Goal: Information Seeking & Learning: Learn about a topic

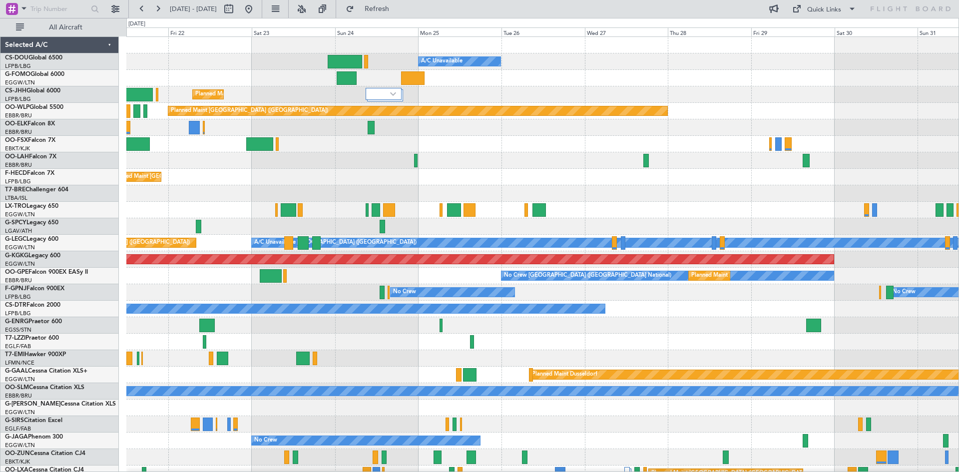
click at [289, 234] on div "Planned Maint [GEOGRAPHIC_DATA] ([GEOGRAPHIC_DATA]) A/C Unavailable Planned Mai…" at bounding box center [542, 309] width 832 height 544
click at [310, 11] on button at bounding box center [302, 9] width 16 height 16
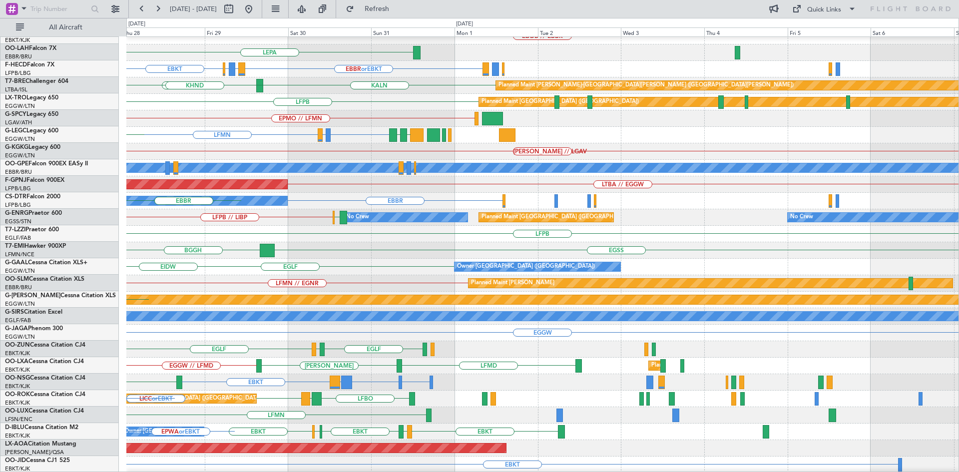
scroll to position [77, 0]
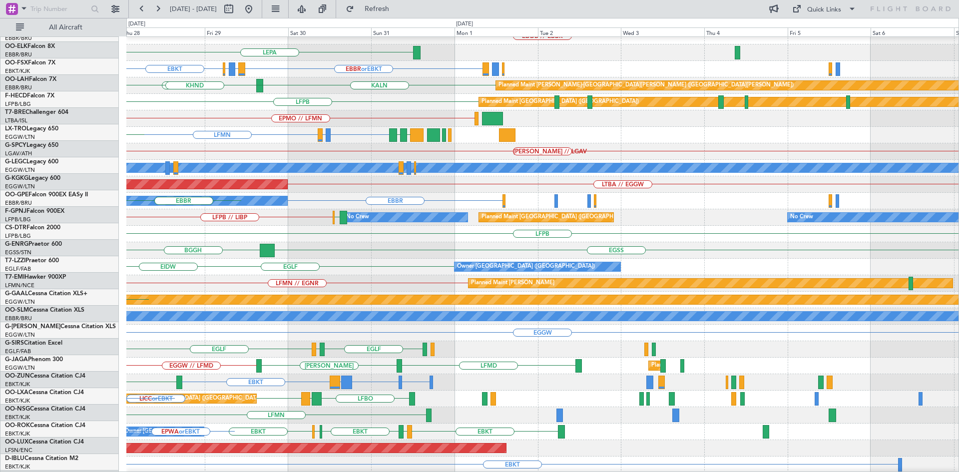
click at [0, 113] on div "KRNO EDDB // EBBR Planned Maint [GEOGRAPHIC_DATA] ([GEOGRAPHIC_DATA]) LEPA Plan…" at bounding box center [479, 245] width 959 height 454
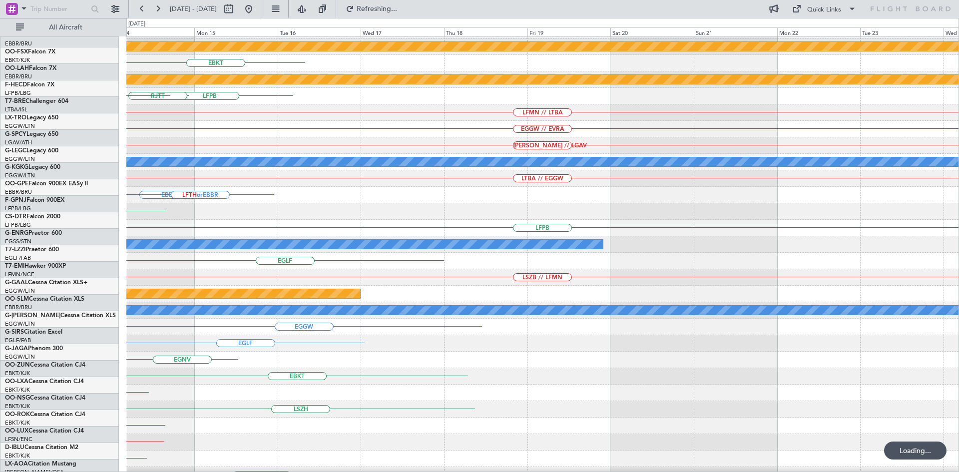
scroll to position [81, 0]
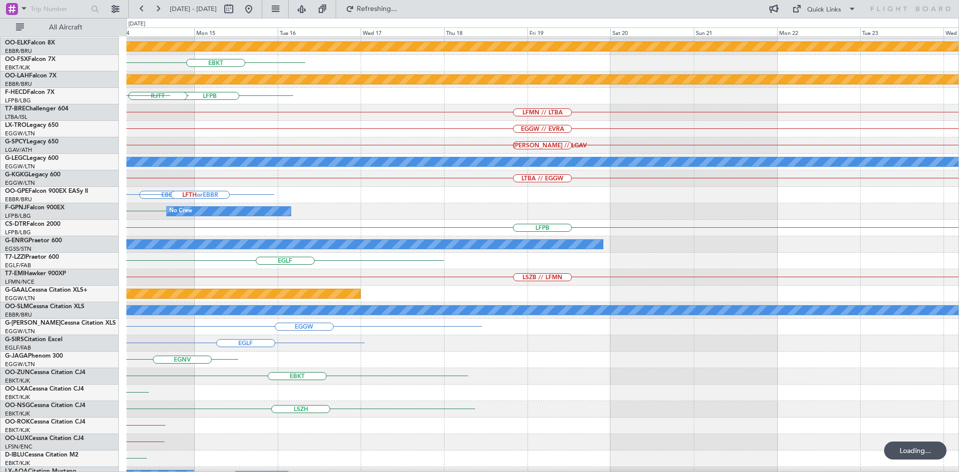
click at [20, 205] on div "EDDB // EBBR Planned Maint [GEOGRAPHIC_DATA]-[GEOGRAPHIC_DATA] EBKT Planned [GE…" at bounding box center [479, 245] width 959 height 454
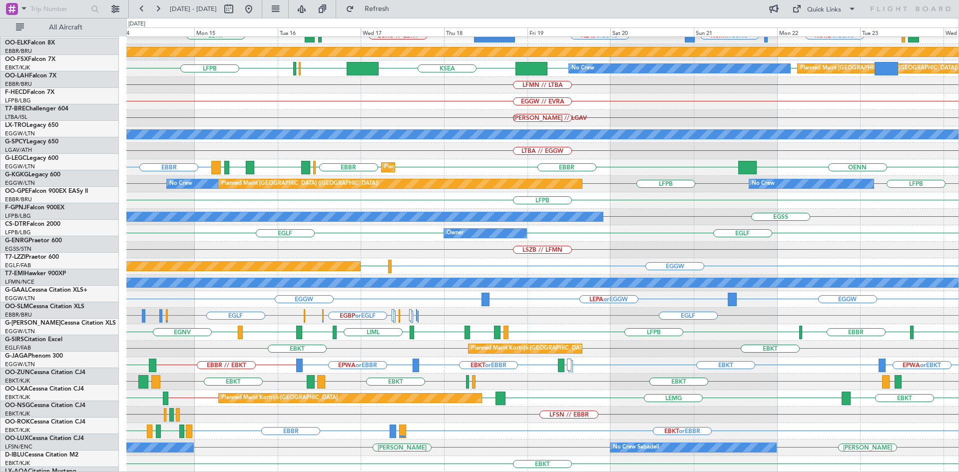
scroll to position [108, 0]
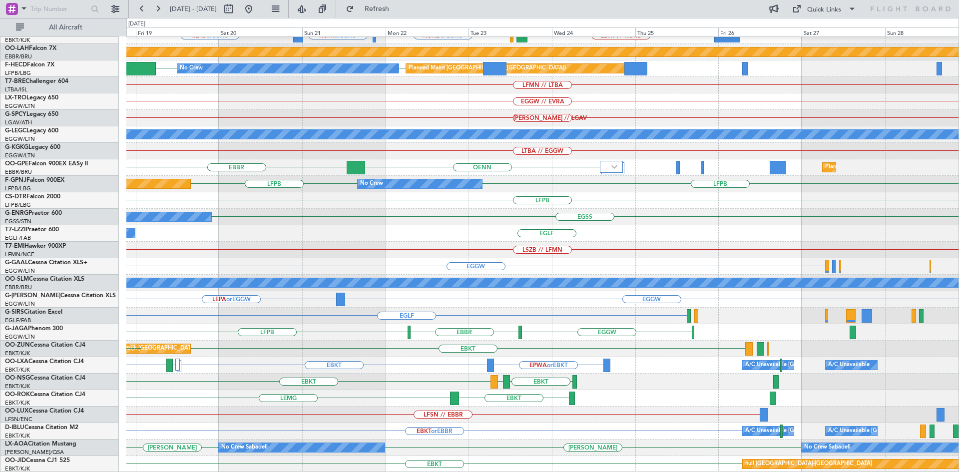
click at [173, 413] on div "Planned Maint Kortrijk-[GEOGRAPHIC_DATA] KLAS or LGKO KCMI or LGKO KORD or LGKO…" at bounding box center [542, 201] width 832 height 544
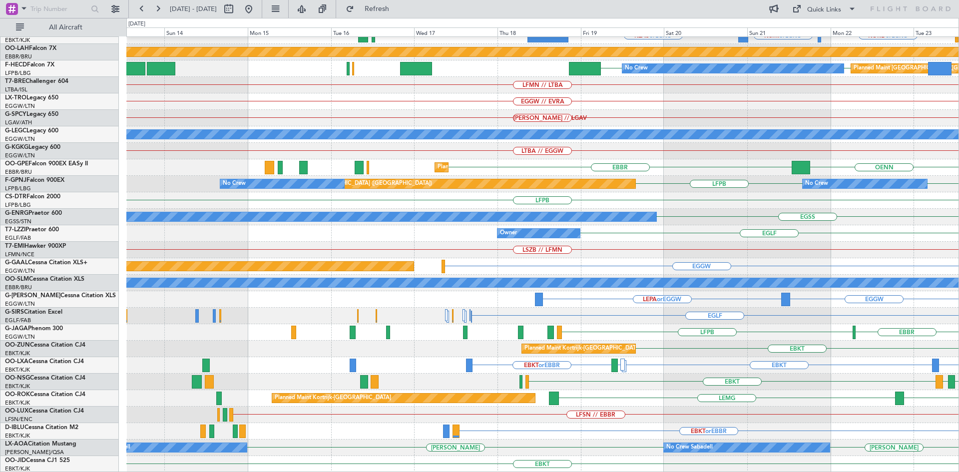
click at [959, 362] on html "[DATE] - [DATE] Refresh Quick Links All Aircraft Planned Maint [GEOGRAPHIC_DATA…" at bounding box center [479, 236] width 959 height 472
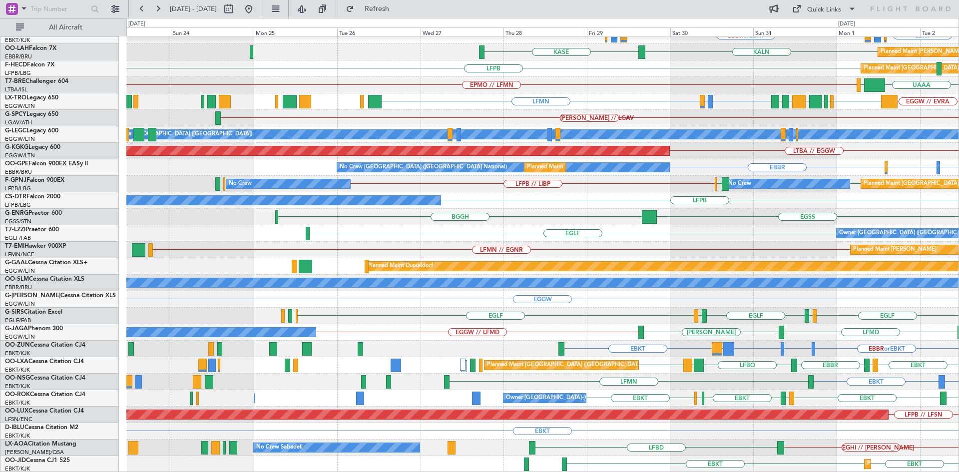
click at [959, 357] on html "[DATE] - [DATE] Refresh Quick Links All Aircraft LEPA [GEOGRAPHIC_DATA] LFMN EB…" at bounding box center [479, 236] width 959 height 472
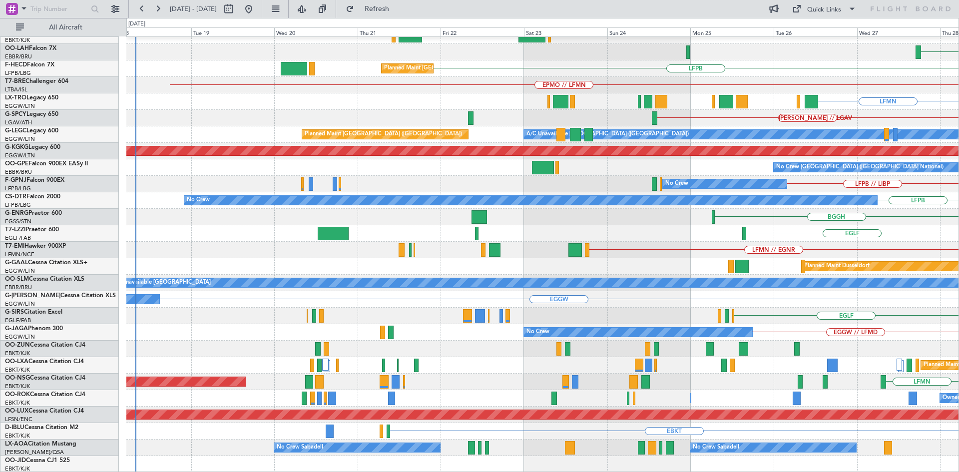
click at [833, 304] on div "LEPA LIRZ or EBKT EBBR or EBKT [GEOGRAPHIC_DATA] KALN LFPB Planned Maint [GEOGR…" at bounding box center [542, 201] width 832 height 544
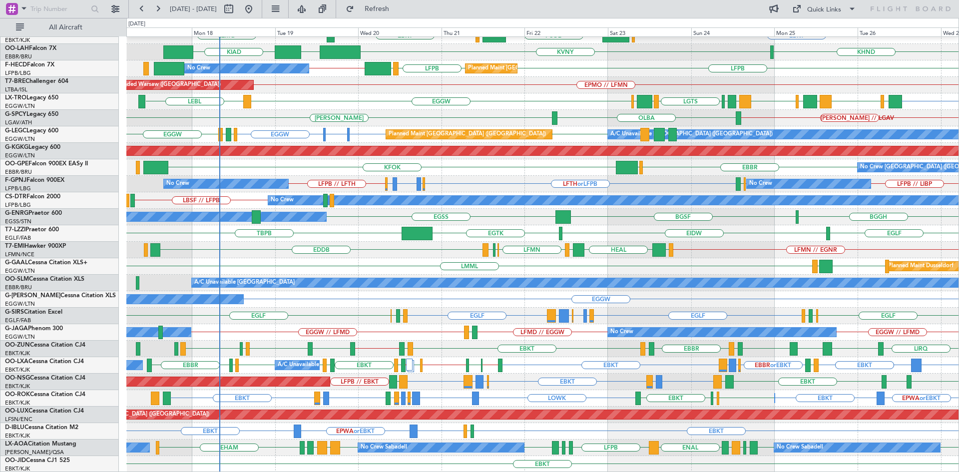
click at [355, 422] on div "Planned Maint [GEOGRAPHIC_DATA] ([GEOGRAPHIC_DATA]) A/C Unavailable Planned Mai…" at bounding box center [542, 201] width 832 height 544
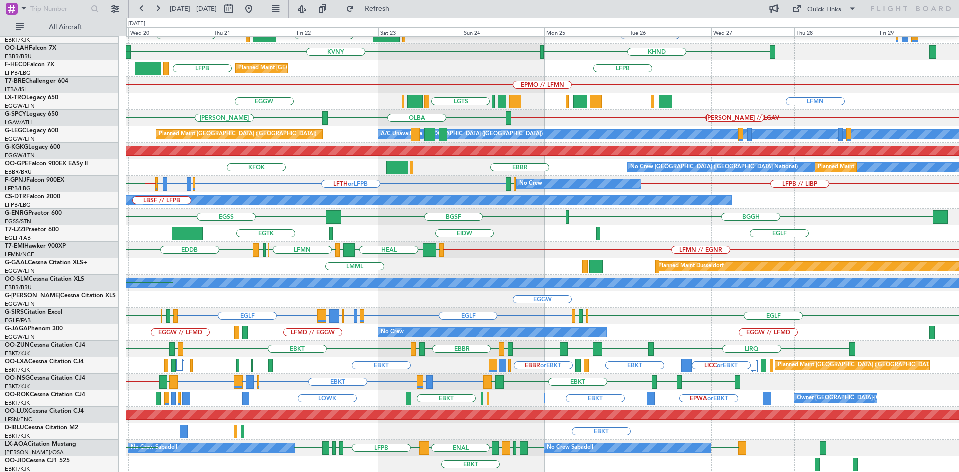
click at [269, 210] on div "EBBR EDDL or EBBR LTFE or [GEOGRAPHIC_DATA] [GEOGRAPHIC_DATA] LEPA LFMN EBKT EG…" at bounding box center [542, 201] width 832 height 544
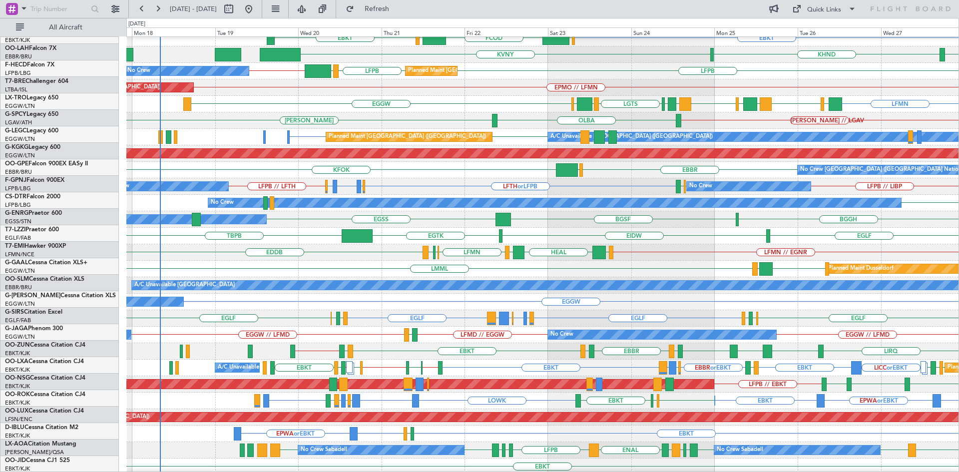
scroll to position [105, 0]
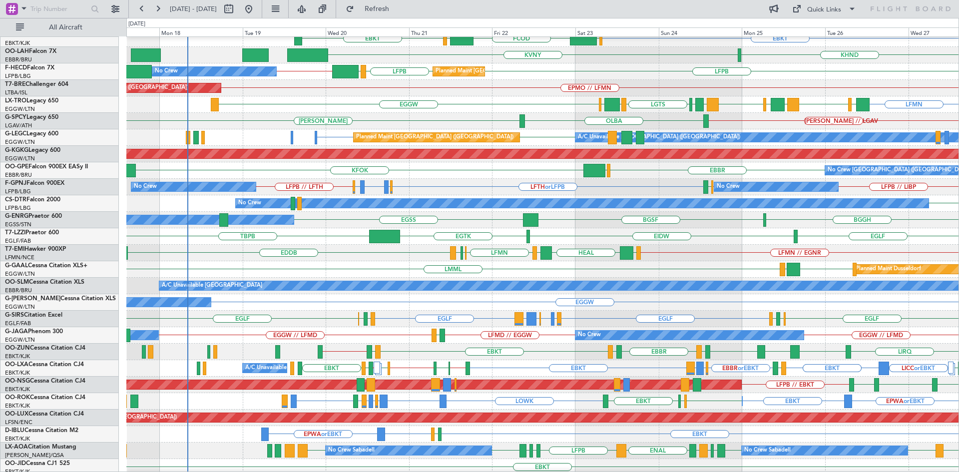
click at [513, 253] on div "LFMN // EGNR [PERSON_NAME] HEAL [PERSON_NAME] LFMN LFML LFKC EDDB" at bounding box center [542, 253] width 832 height 16
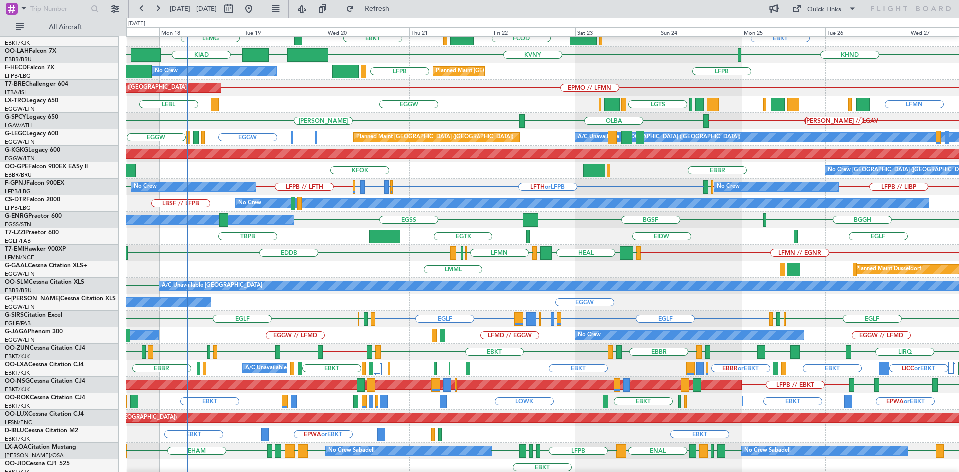
scroll to position [108, 0]
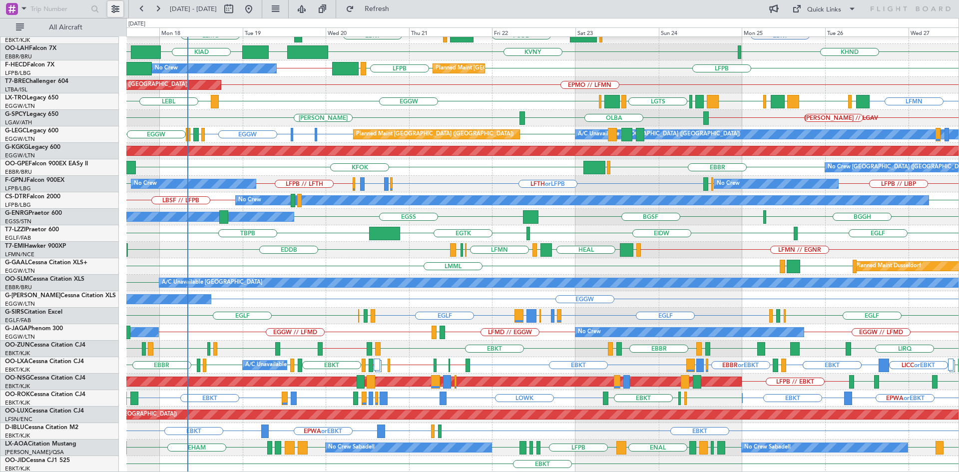
click at [118, 10] on button at bounding box center [115, 9] width 16 height 16
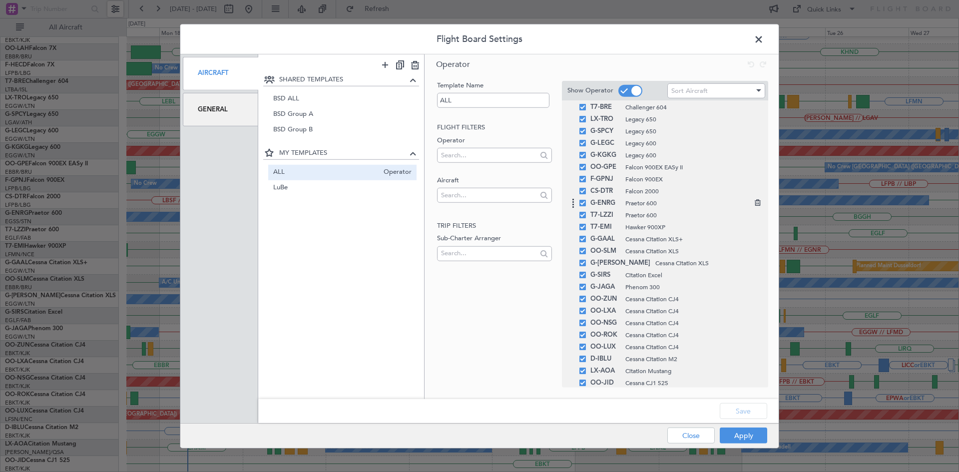
scroll to position [105, 0]
click at [753, 261] on icon at bounding box center [756, 259] width 7 height 7
click at [732, 413] on button "Save" at bounding box center [743, 411] width 47 height 16
click at [734, 437] on button "Apply" at bounding box center [743, 436] width 47 height 16
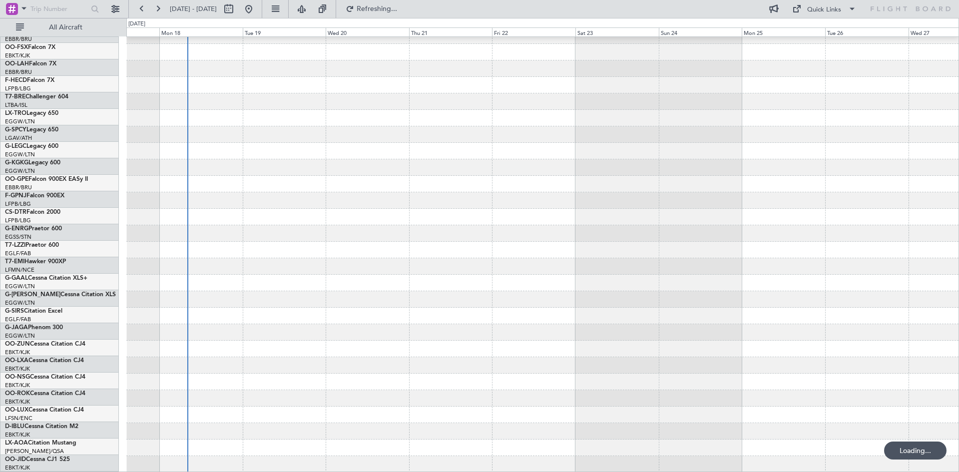
scroll to position [92, 0]
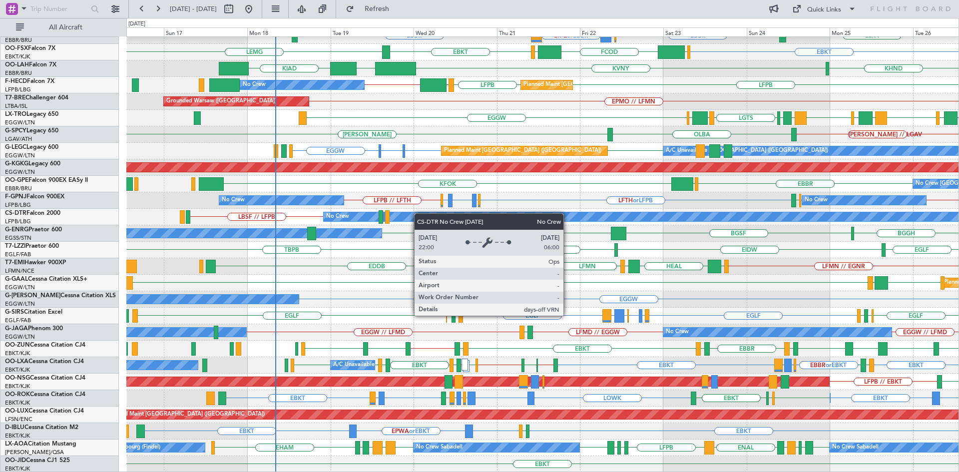
click at [417, 213] on div "Planned Maint [GEOGRAPHIC_DATA] ([GEOGRAPHIC_DATA]) EBLG EDDB EBLG LDDU EDDB //…" at bounding box center [542, 209] width 832 height 528
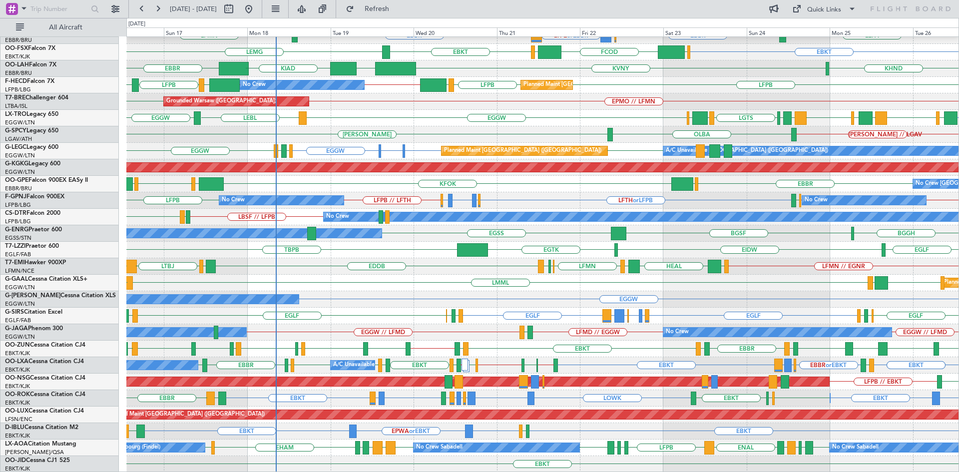
scroll to position [0, 0]
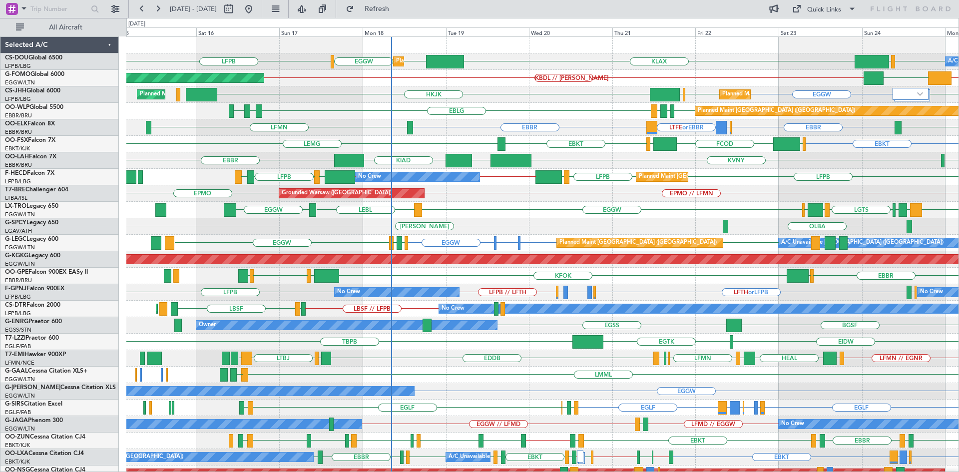
click at [714, 285] on div "KLAX EGGW EGGW LFPB LFPB EGGW A/C Unavailable Planned Maint [GEOGRAPHIC_DATA] (…" at bounding box center [542, 301] width 832 height 528
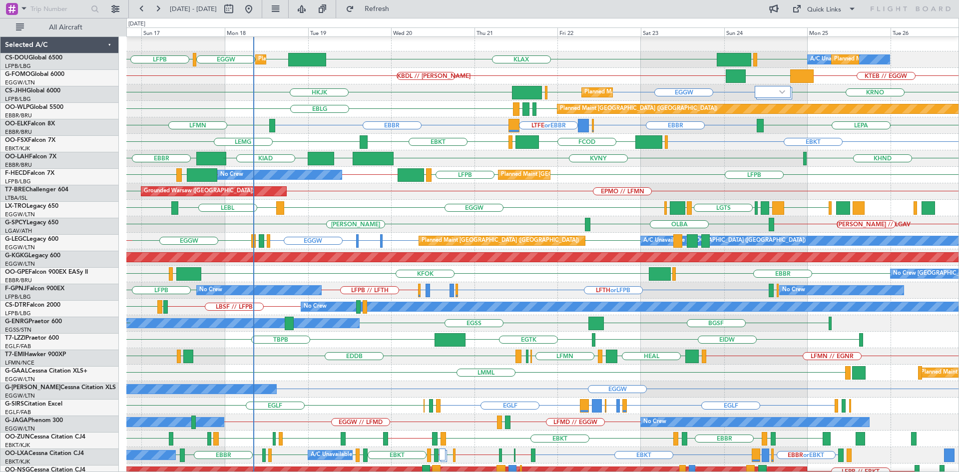
click at [617, 292] on div "LFPB // LFTH LFTH or LFPB LFMV or LFPB LFPB LFMV or LFPB LFPB LIBP // LFPB LIRN…" at bounding box center [542, 290] width 832 height 16
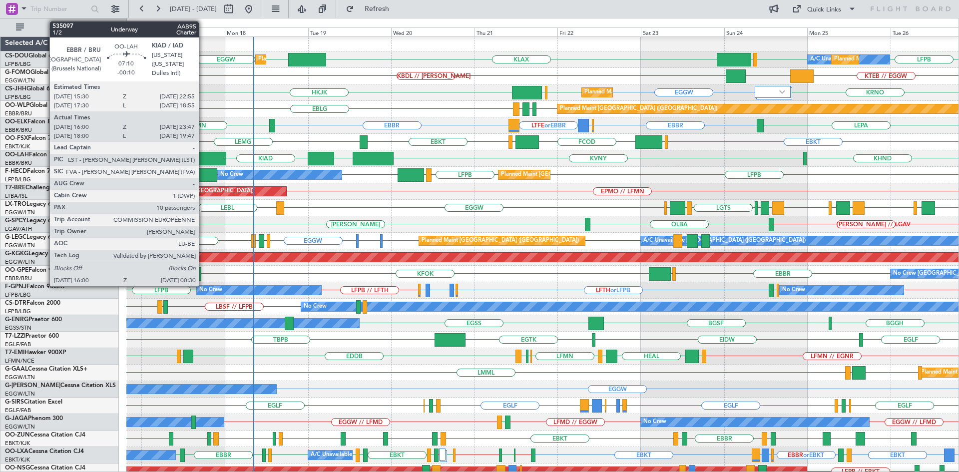
click at [203, 153] on div at bounding box center [211, 158] width 30 height 13
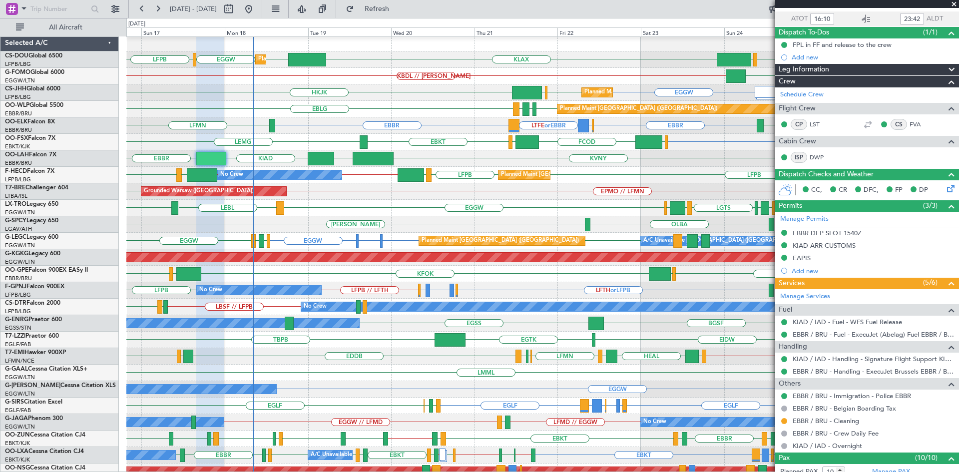
scroll to position [0, 0]
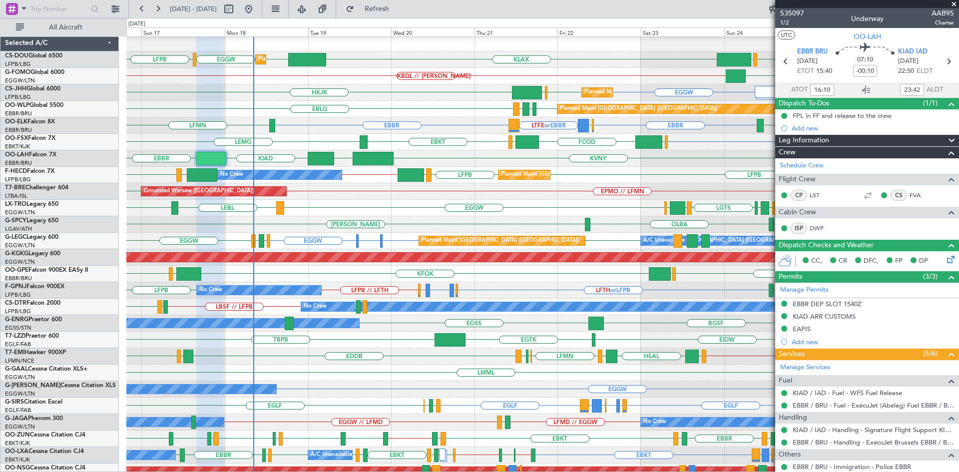
click at [952, 0] on span at bounding box center [954, 4] width 10 height 9
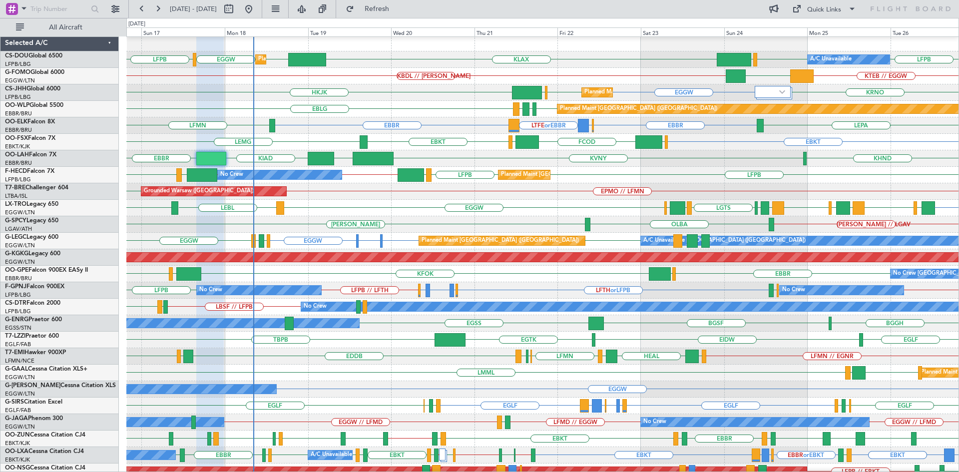
type input "0"
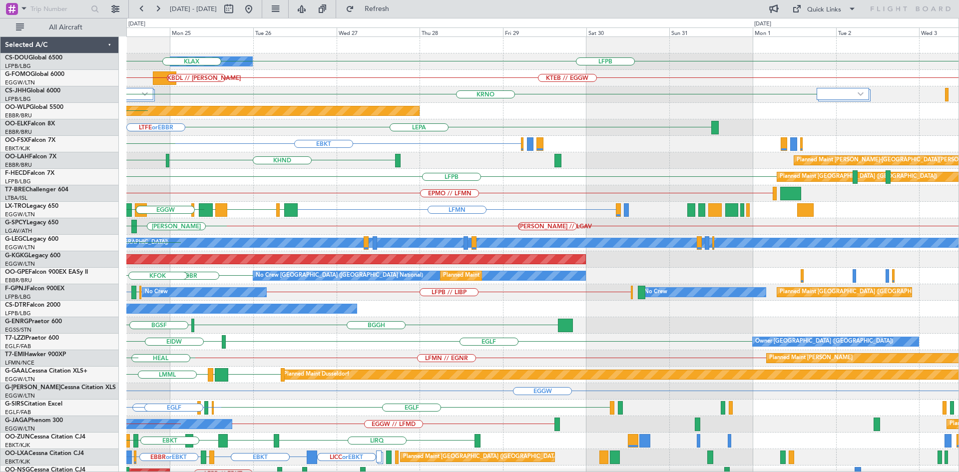
click at [0, 181] on div "LFPB LFPB Planned Maint [GEOGRAPHIC_DATA] ([GEOGRAPHIC_DATA]) A/C Unavailable E…" at bounding box center [479, 245] width 959 height 454
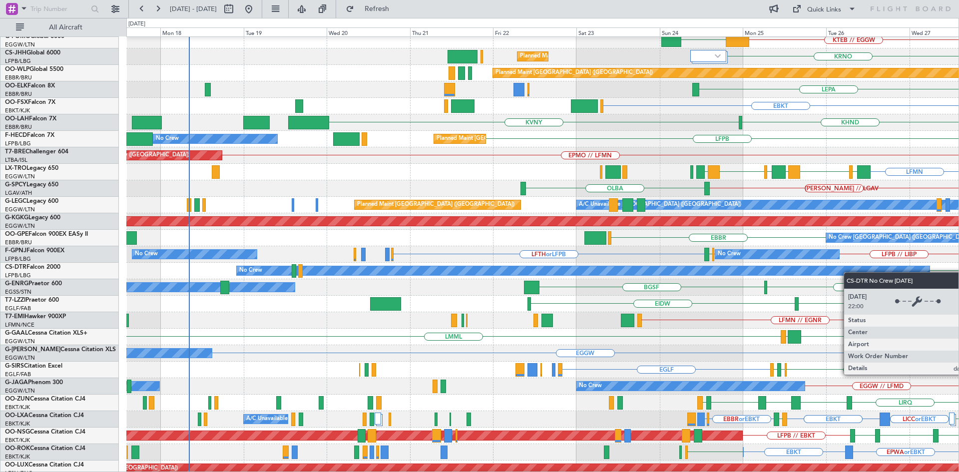
click at [851, 272] on div "No Crew" at bounding box center [583, 270] width 693 height 9
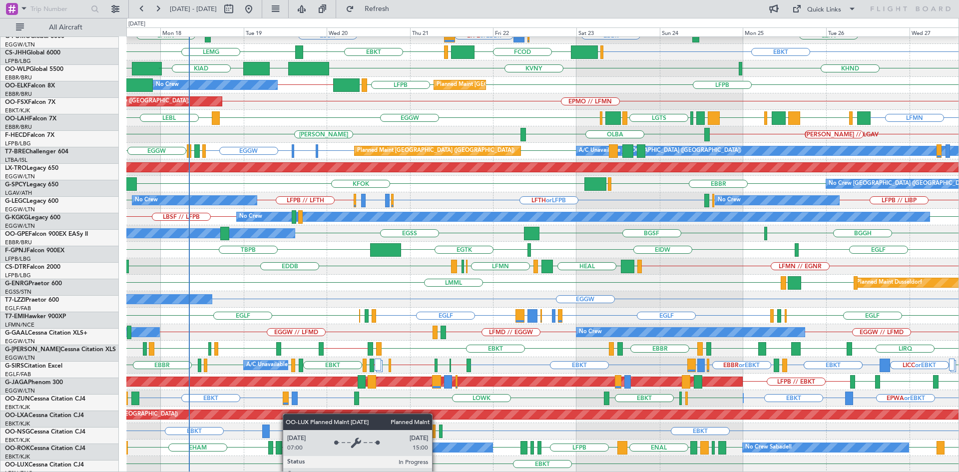
scroll to position [92, 0]
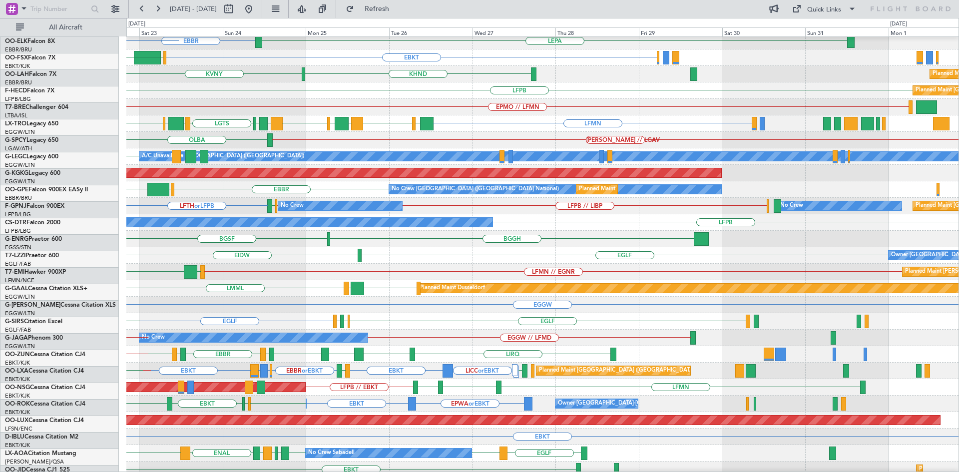
click at [268, 298] on div "EGGW" at bounding box center [542, 305] width 832 height 16
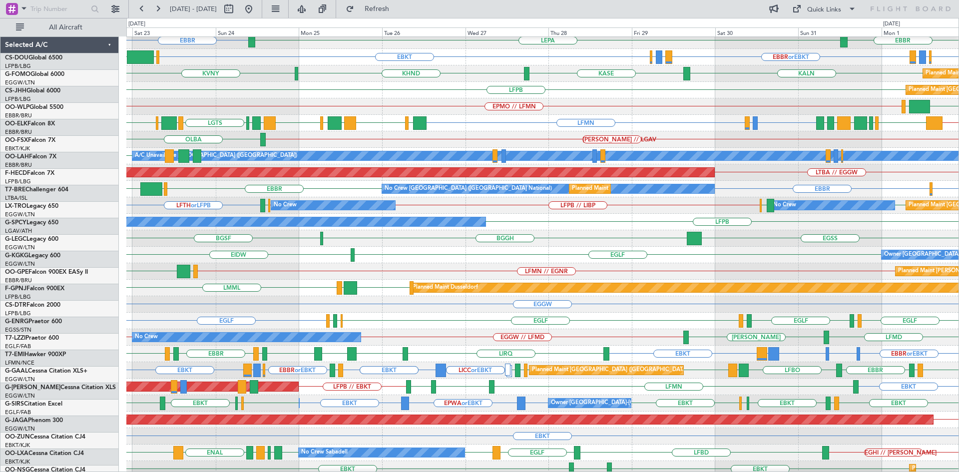
scroll to position [87, 0]
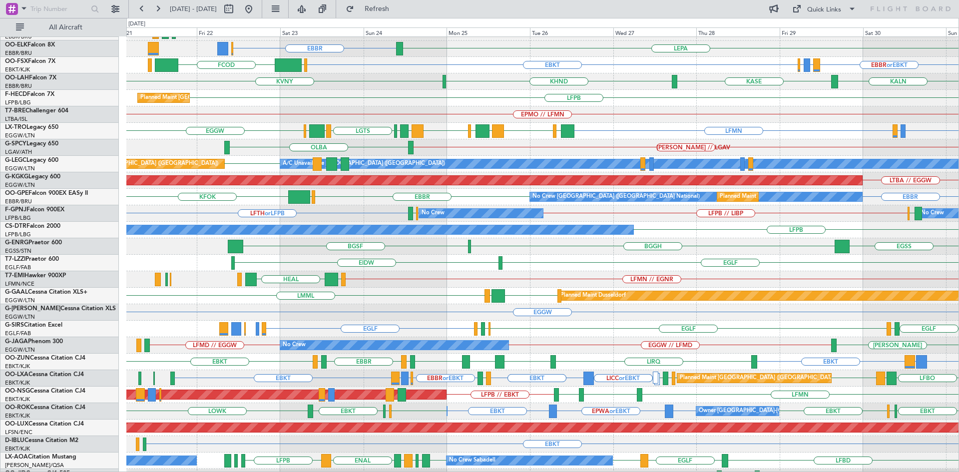
click at [548, 285] on div "LFMN // EGNR LEIB HEAL Planned Maint Chester" at bounding box center [542, 279] width 832 height 16
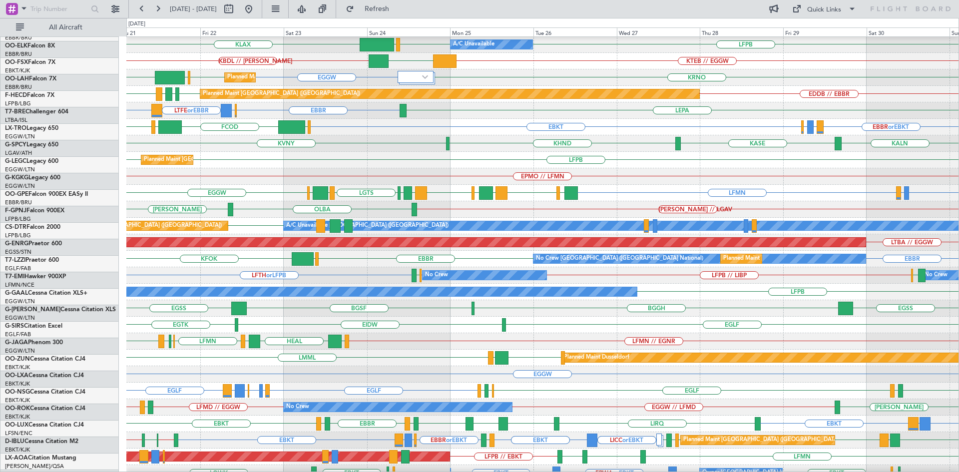
scroll to position [0, 0]
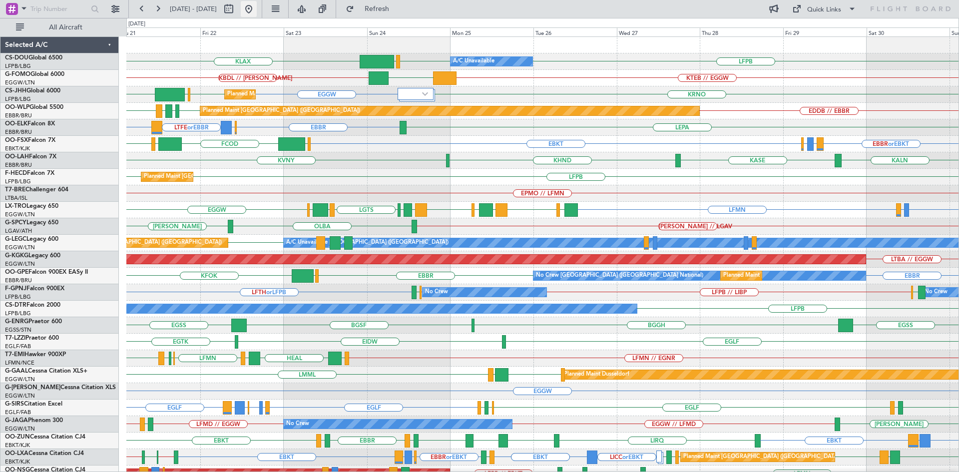
drag, startPoint x: 282, startPoint y: 11, endPoint x: 283, endPoint y: 4, distance: 7.5
click at [257, 11] on button at bounding box center [249, 9] width 16 height 16
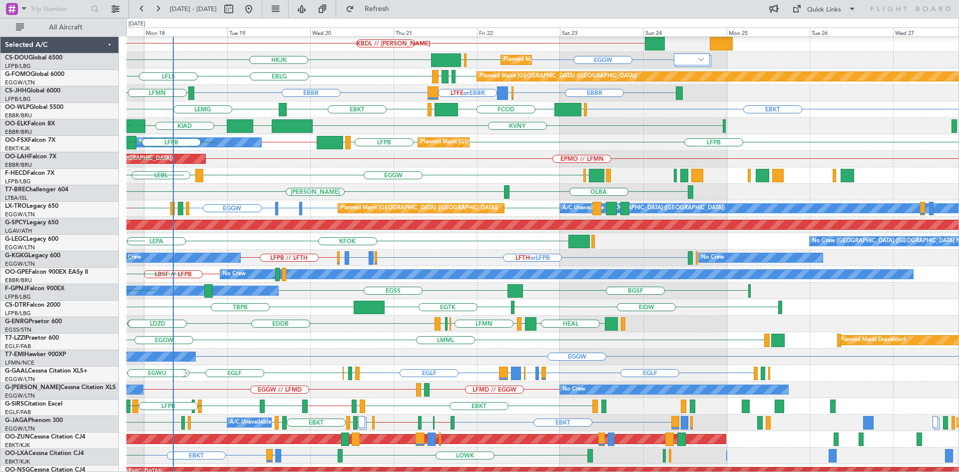
scroll to position [34, 0]
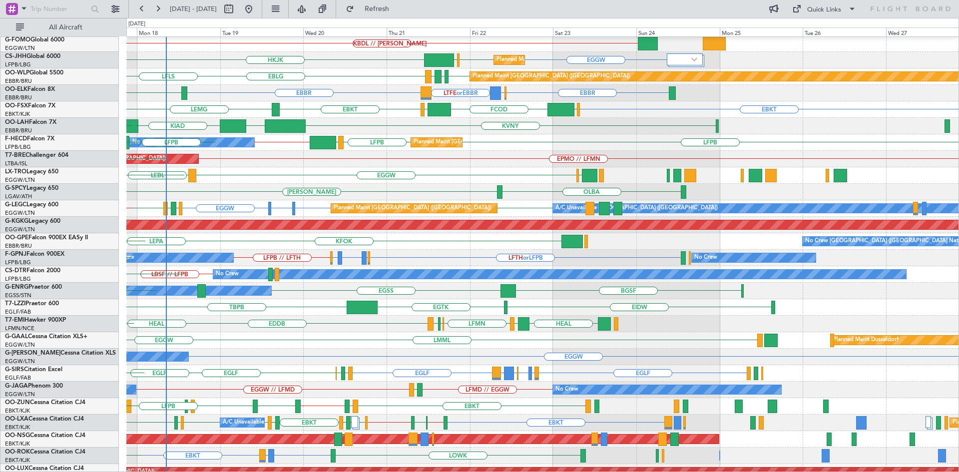
click at [230, 219] on div "AOG Maint [GEOGRAPHIC_DATA] (Ataturk)" at bounding box center [542, 225] width 832 height 16
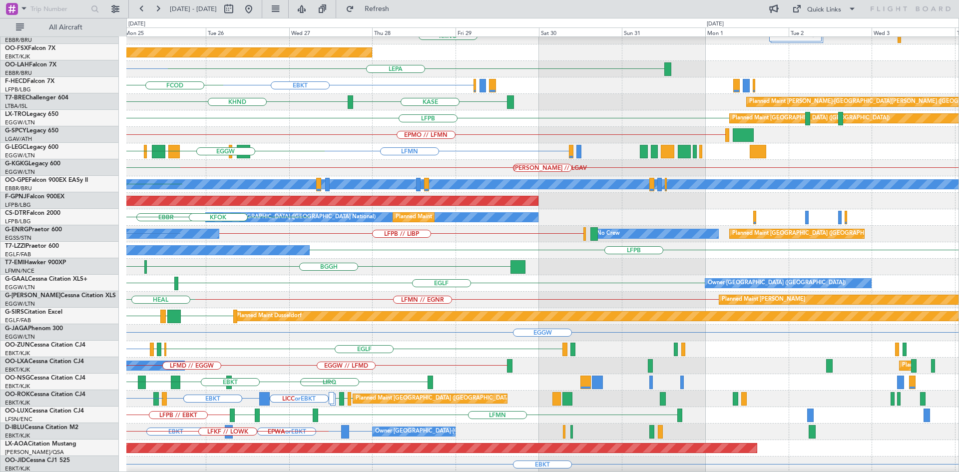
scroll to position [58, 0]
click at [88, 117] on div "KTEB // EGGW EGGW KBDL // KACK KRNO EGGW Planned Maint London (Luton) Planned M…" at bounding box center [479, 245] width 959 height 454
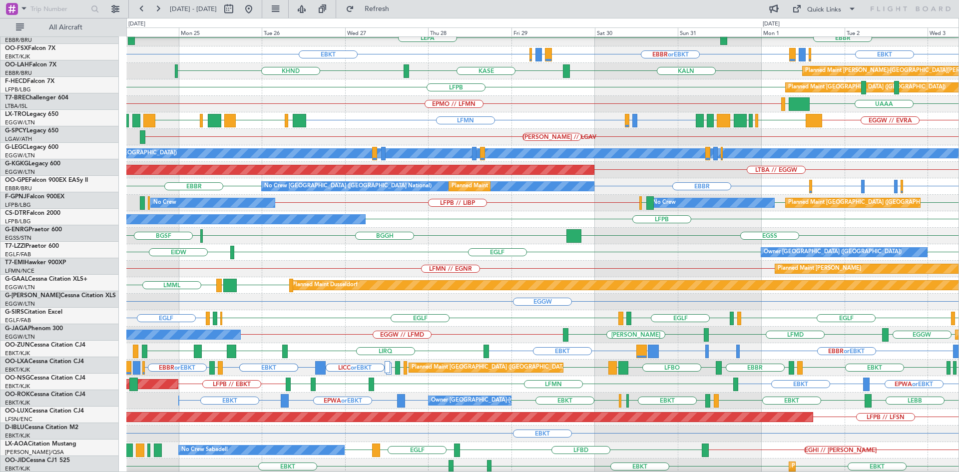
scroll to position [90, 0]
click at [346, 252] on div "Owner London (Farnborough) EGLF EGLF EIDW" at bounding box center [542, 252] width 832 height 16
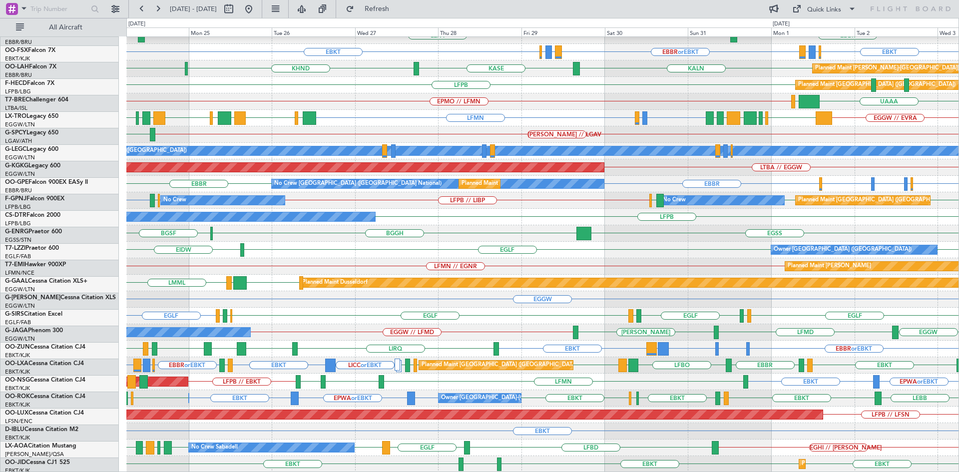
scroll to position [92, 0]
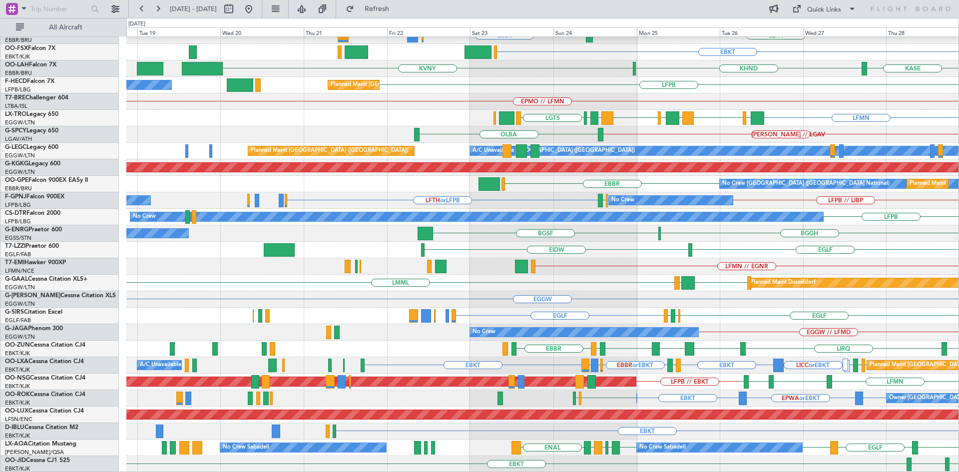
click at [776, 293] on div "Planned Maint Berlin (Brandenburg) EDDB // EBBR EBBR LEPA EBKT LIRZ or EBKT EBB…" at bounding box center [542, 209] width 832 height 528
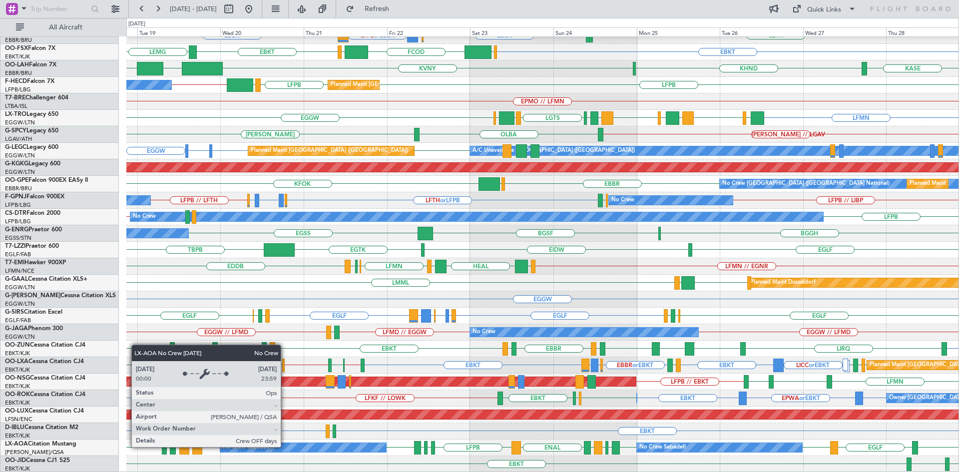
click at [285, 447] on div "No Crew Sabadell" at bounding box center [303, 447] width 166 height 9
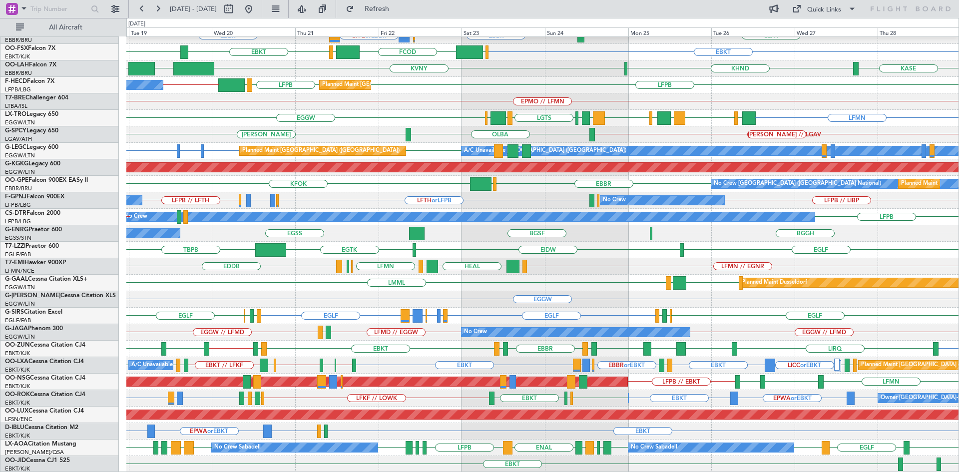
click at [381, 325] on div "Planned Maint Berlin (Brandenburg) EDDB // EBBR EDDB EBLG LDDU EBLG EBBR EDDL o…" at bounding box center [542, 209] width 832 height 528
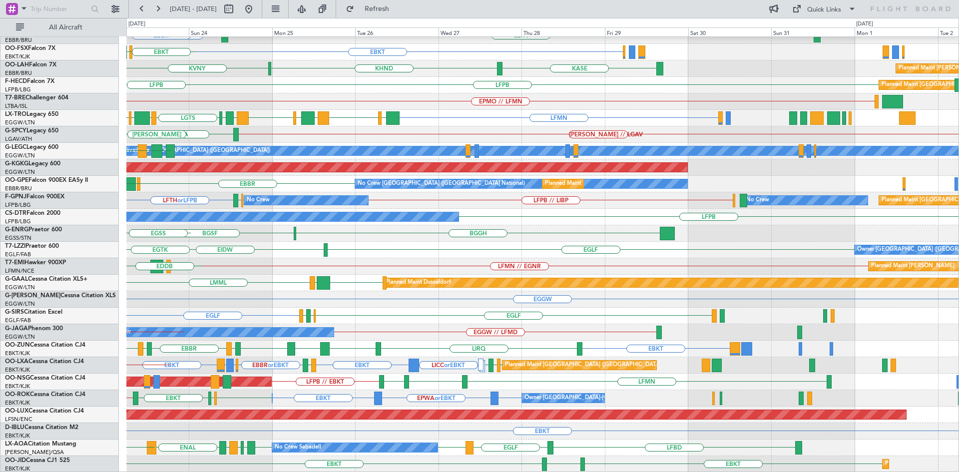
click at [344, 232] on div "Planned Maint Berlin (Brandenburg) EDDB // EBBR EBLG LDDU EDDB EBLG EBBR LEPA E…" at bounding box center [542, 209] width 832 height 528
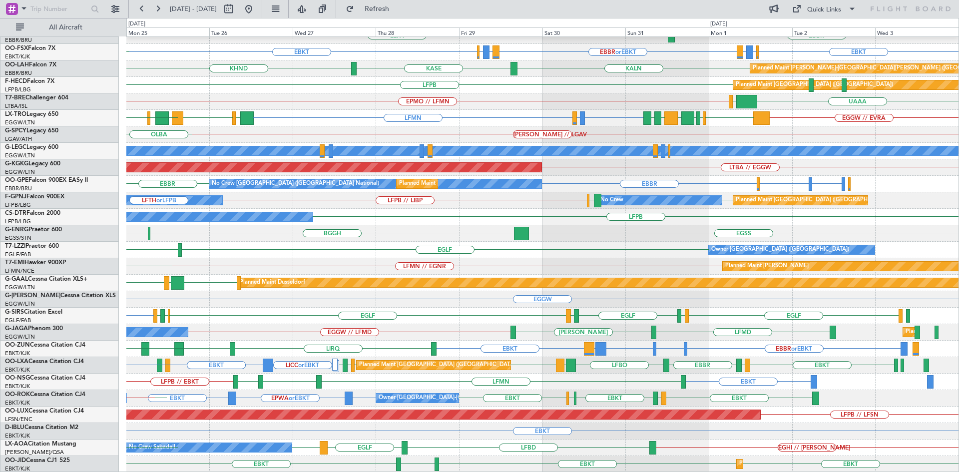
click at [386, 374] on div "Planned Maint Berlin (Brandenburg) EDDB // EBBR LEPA EBBR EBBR EBKT LIRZ or EBK…" at bounding box center [542, 209] width 832 height 528
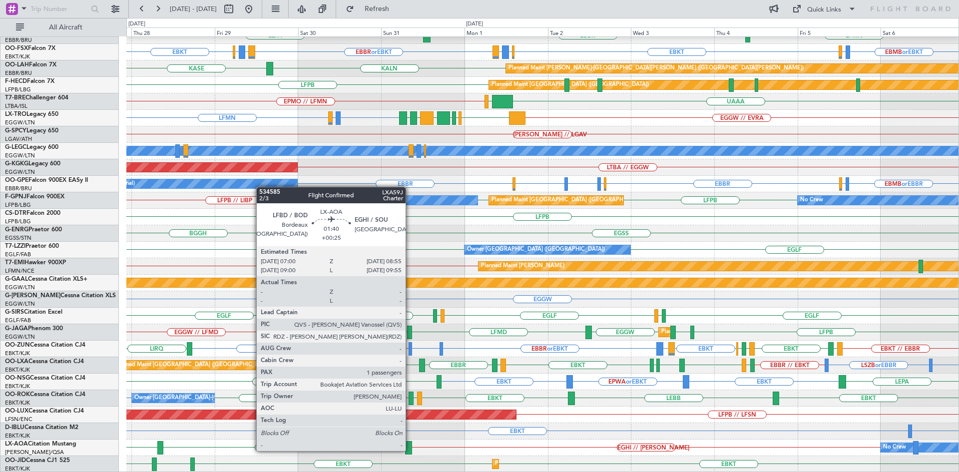
click at [410, 450] on div at bounding box center [408, 447] width 7 height 13
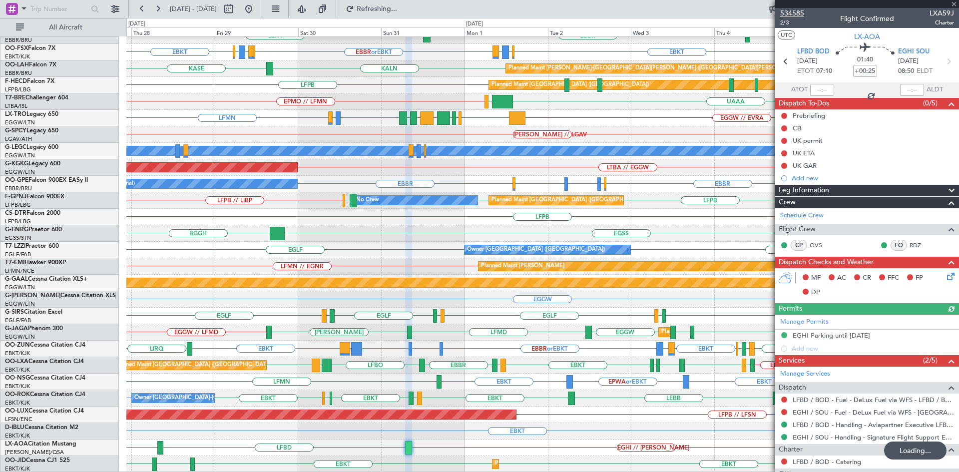
click at [796, 13] on span "534585" at bounding box center [792, 13] width 24 height 10
click at [953, 3] on span at bounding box center [954, 4] width 10 height 9
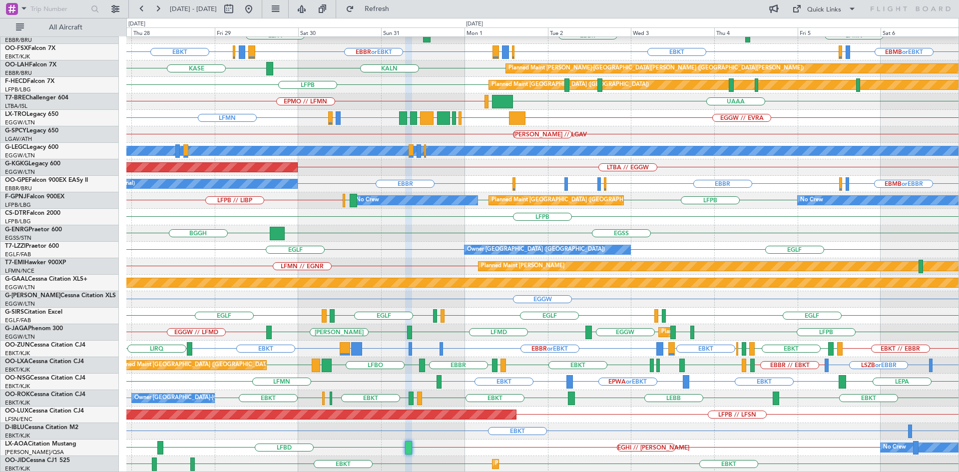
type input "0"
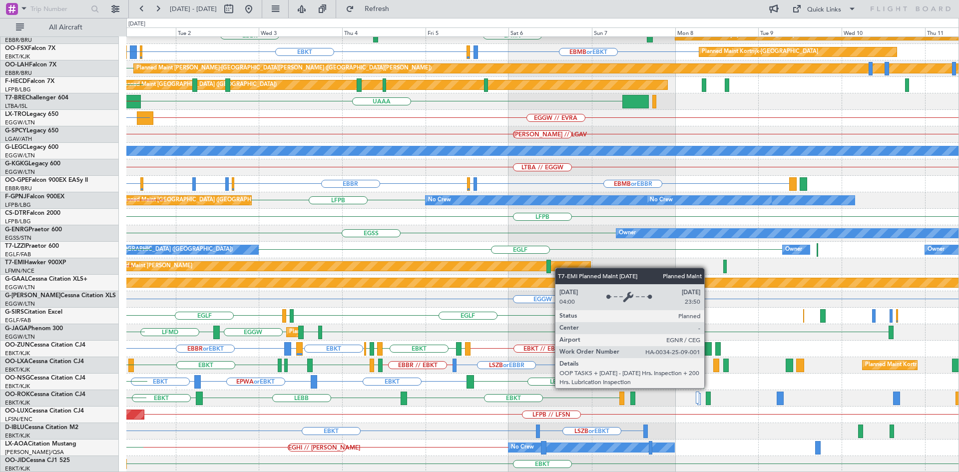
click at [433, 264] on div "EDDB // EBBR EBBR LFMN Planned Maint Kortrijk-Wevelgem LEPA EBKT EBBR or EBKT L…" at bounding box center [542, 209] width 832 height 528
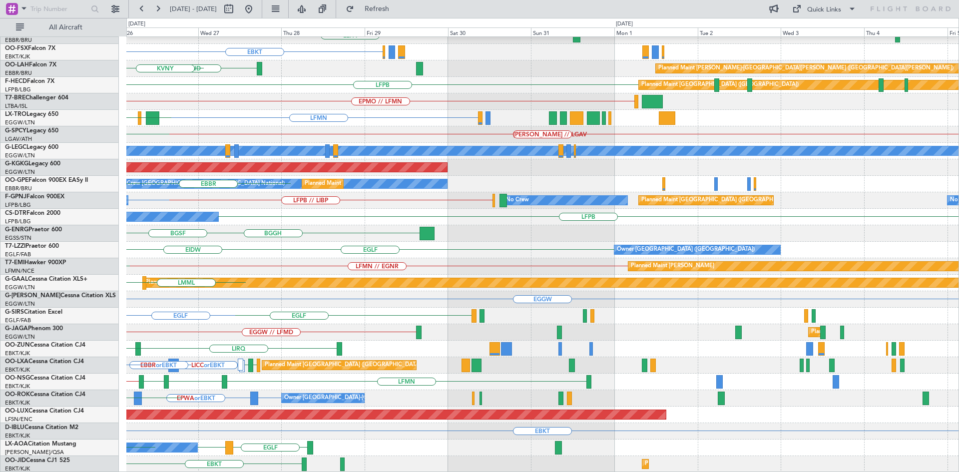
click at [0, 94] on div "Planned Maint Berlin (Brandenburg) LEPA EBBR EBKT KHND Planned Maint Alton-st L…" at bounding box center [479, 245] width 959 height 454
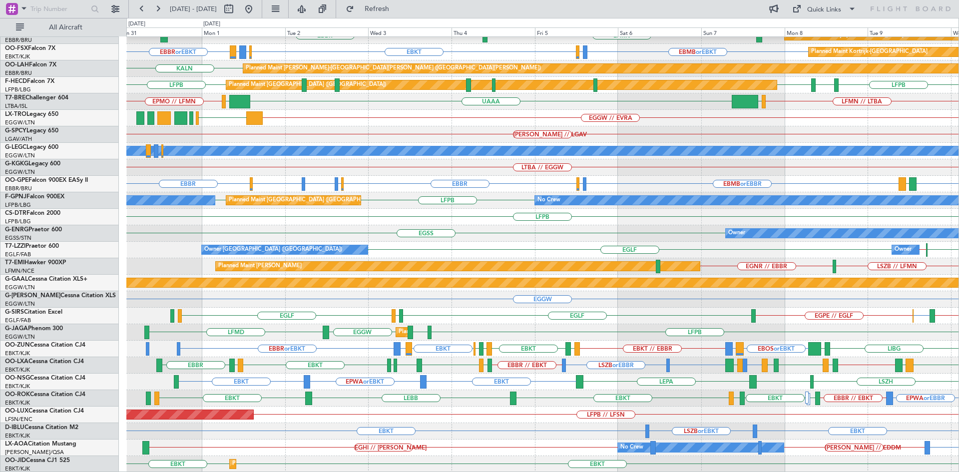
click at [836, 420] on div "EDDB // EBBR EBBR // EBKT LFMN EBBR Planned Maint Kortrijk-Wevelgem EBMB or EBK…" at bounding box center [542, 209] width 832 height 528
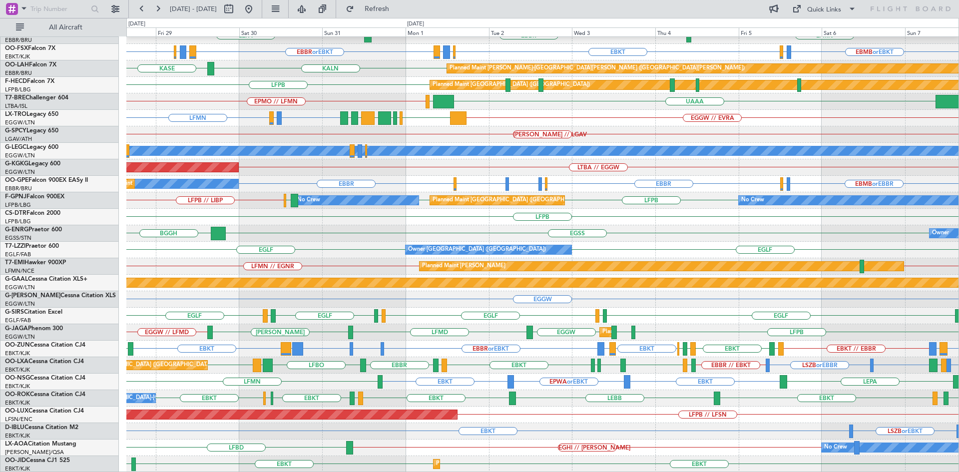
click at [557, 365] on div "EDDB // EBBR Planned Maint Berlin (Brandenburg) LFMN EBBR LEPA Planned Maint Ko…" at bounding box center [542, 209] width 832 height 528
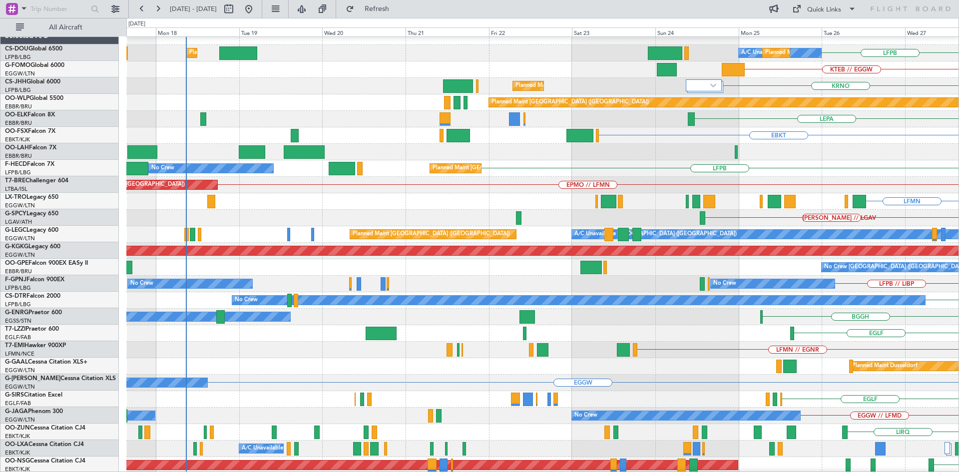
scroll to position [20, 0]
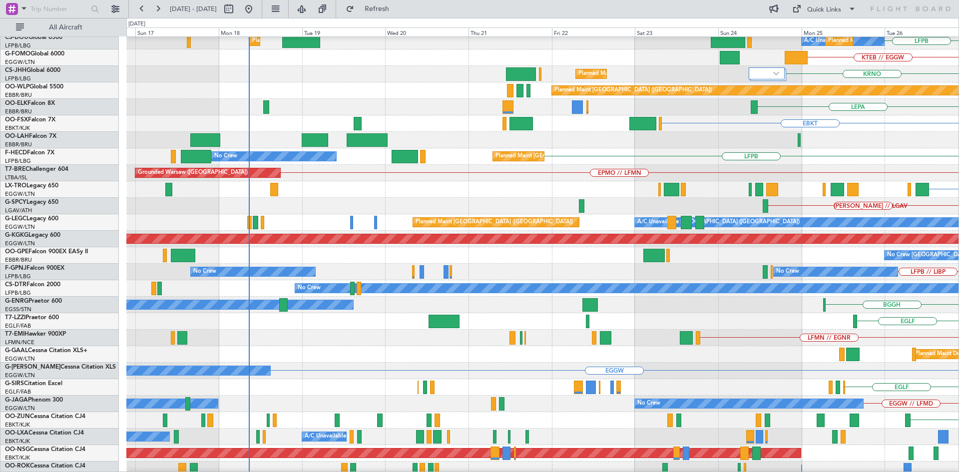
click at [959, 131] on html "28 Aug 2025 - 07 Sep 2025 Refresh Quick Links All Aircraft LFPB A/C Unavailable…" at bounding box center [479, 236] width 959 height 472
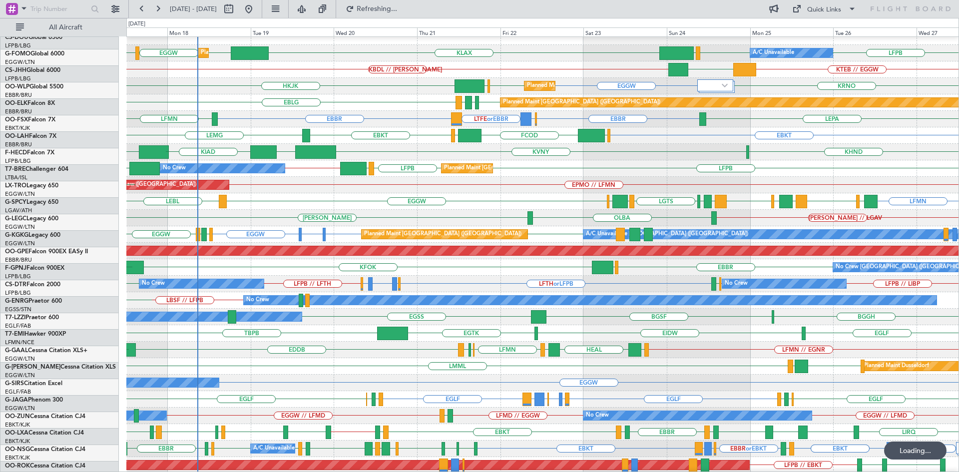
scroll to position [8, 0]
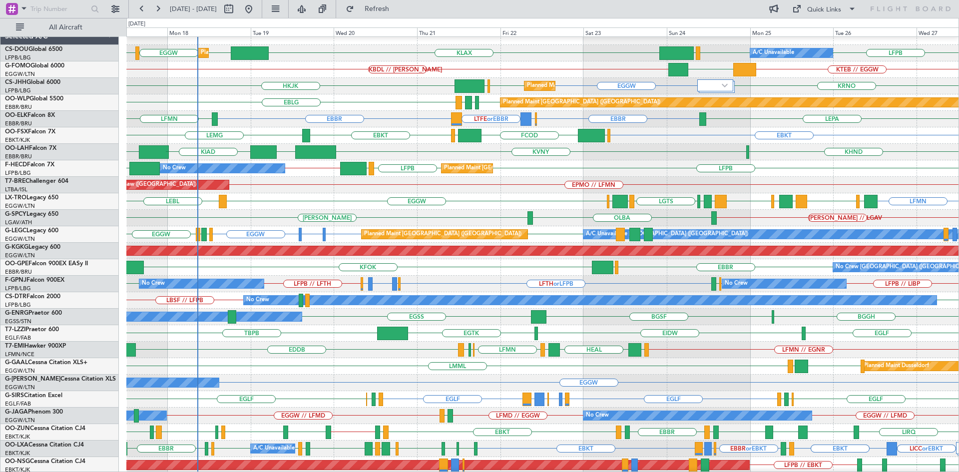
click at [588, 127] on div "EBKT EGGW FCOD LSGG EBKT LEMG" at bounding box center [542, 135] width 832 height 16
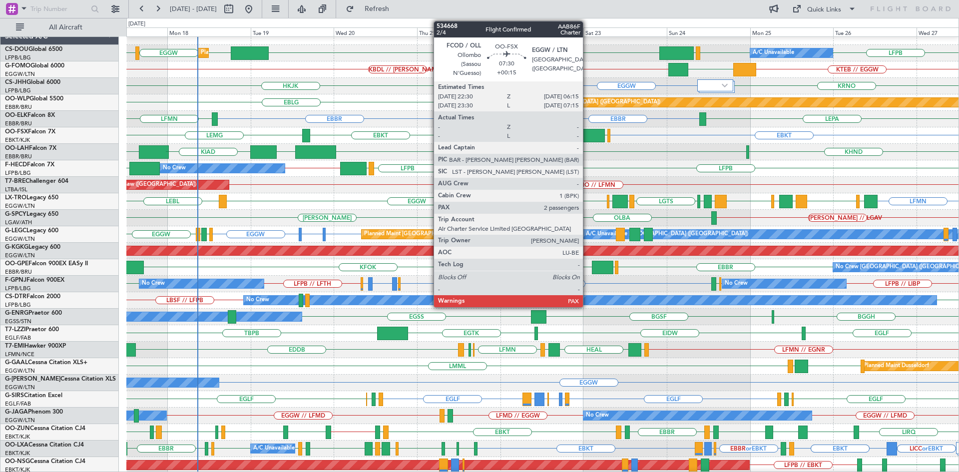
click at [587, 131] on div at bounding box center [591, 135] width 27 height 13
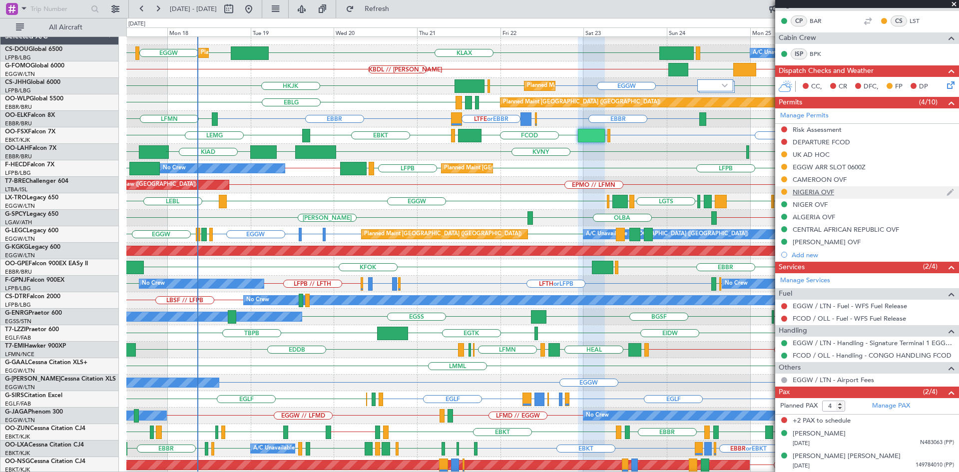
scroll to position [137, 0]
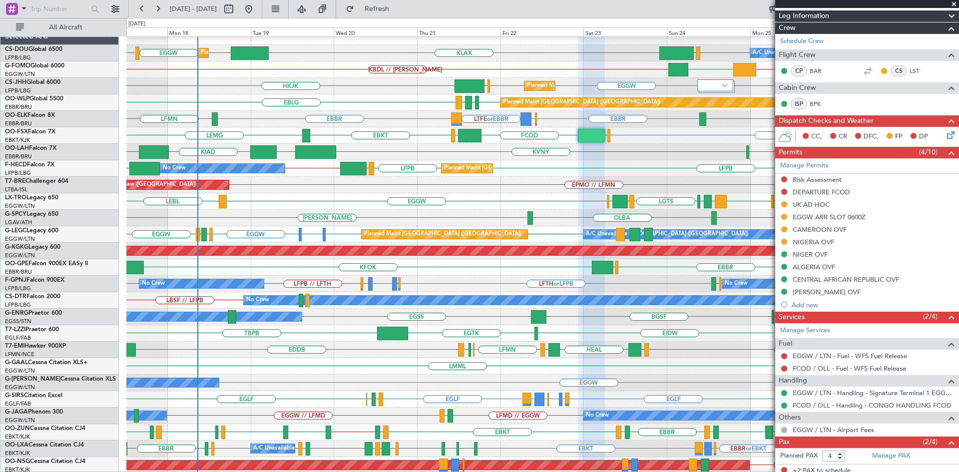
click at [953, 4] on span at bounding box center [954, 4] width 10 height 9
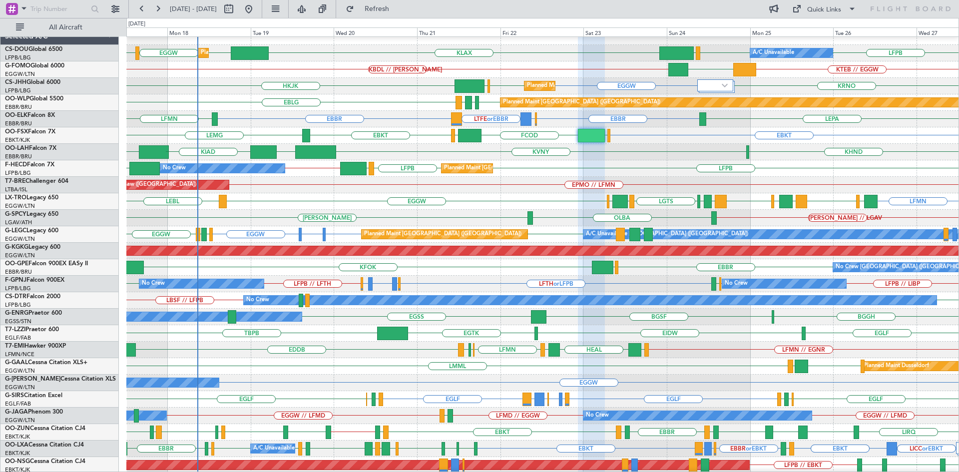
type input "0"
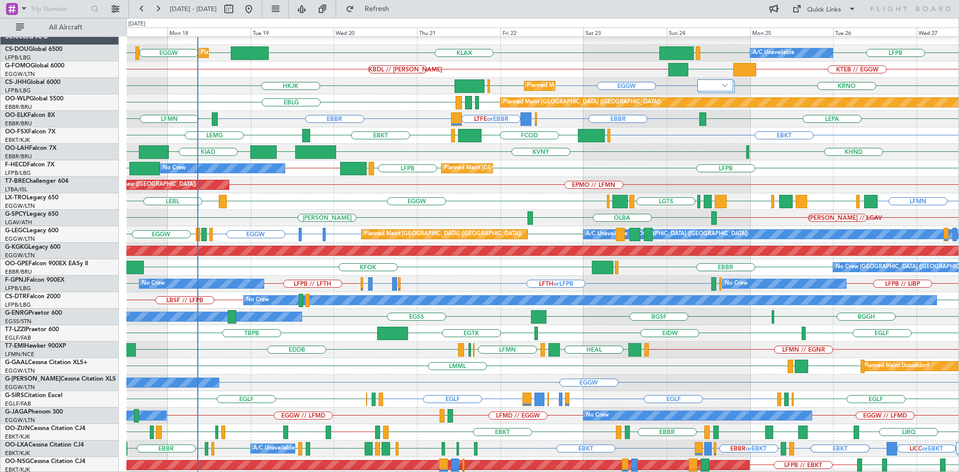
scroll to position [92, 0]
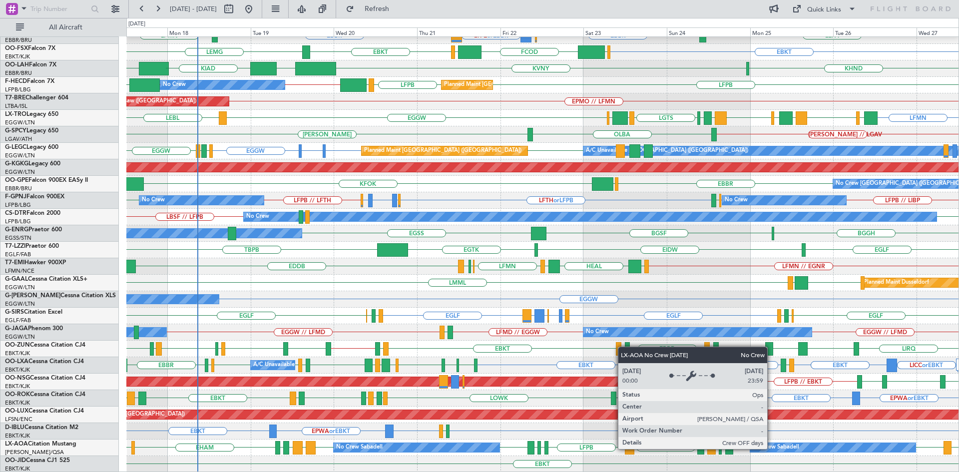
click at [772, 449] on div "No Crew Sabadell" at bounding box center [776, 447] width 46 height 15
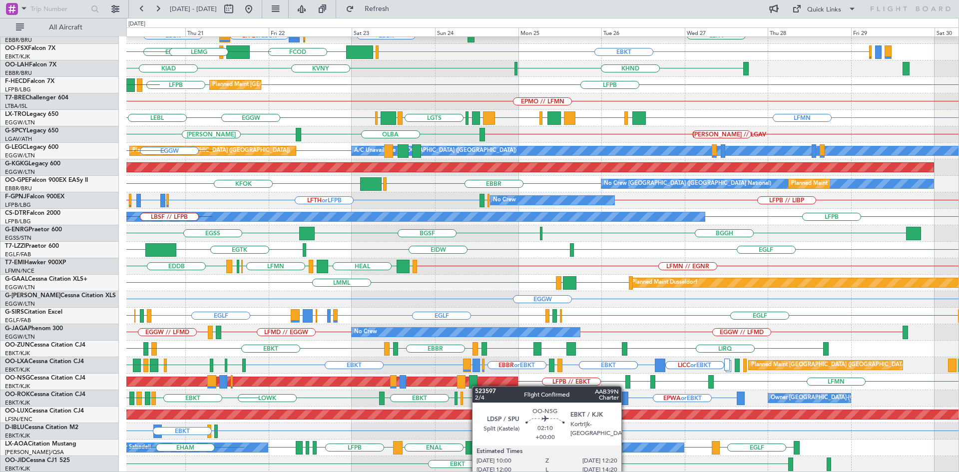
click at [477, 386] on div at bounding box center [473, 381] width 8 height 13
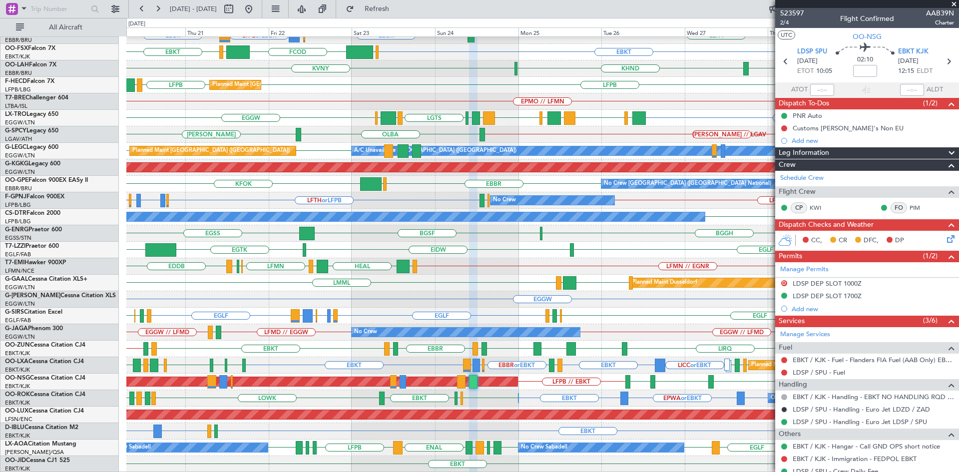
click at [955, 5] on span at bounding box center [954, 4] width 10 height 9
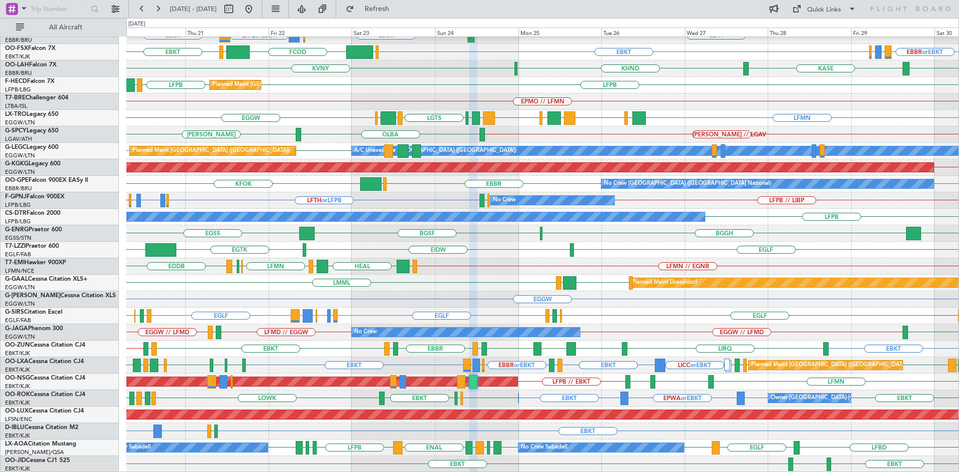
type input "0"
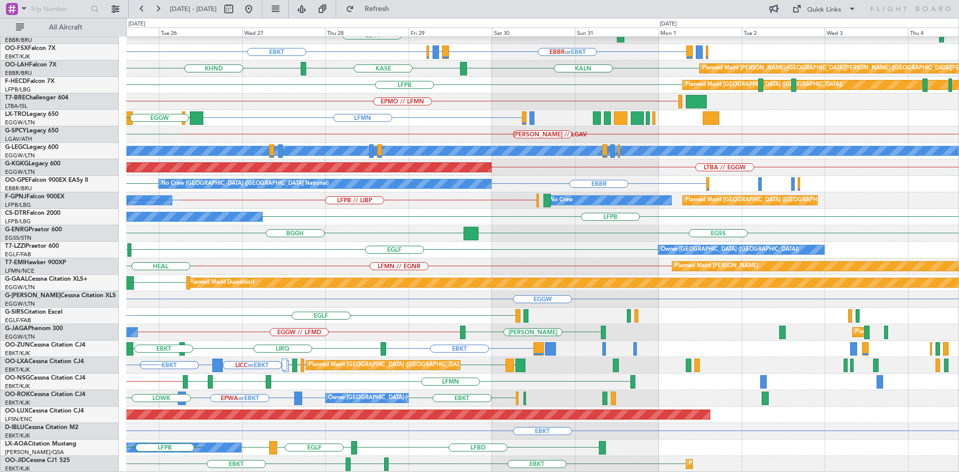
click at [389, 215] on div "EDDB // EBBR Planned Maint Berlin (Brandenburg) LEPA EBBR EBBR or EBKT LIRZ or …" at bounding box center [542, 209] width 832 height 528
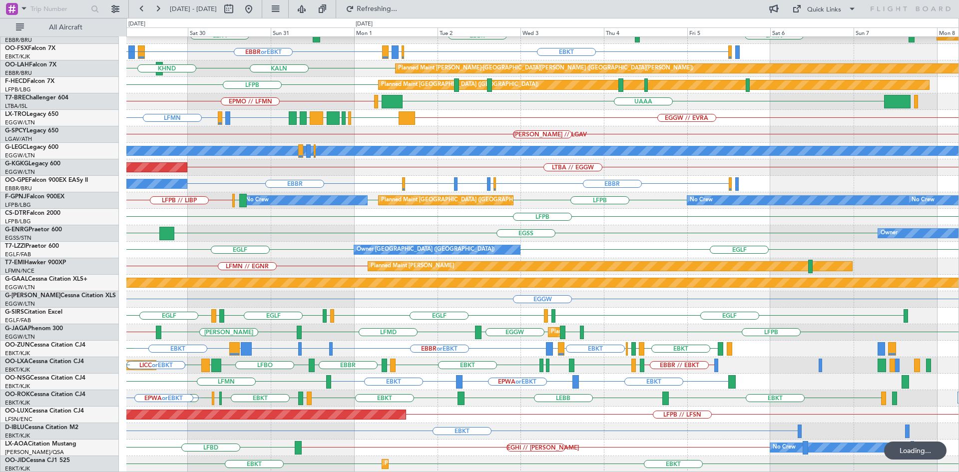
click at [499, 393] on div "EDDB // EBBR Planned Maint Berlin (Brandenburg) LFMN EBBR LEPA Planned Maint Ko…" at bounding box center [542, 209] width 832 height 528
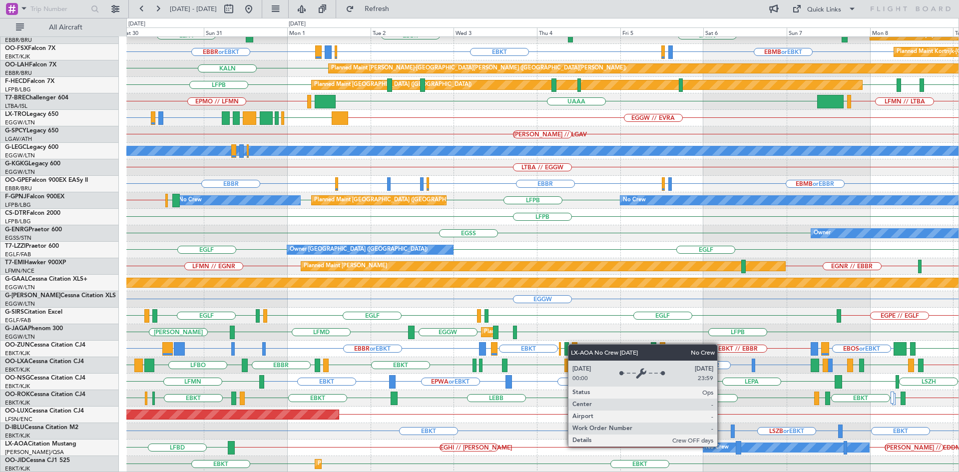
click at [722, 446] on div "No Crew" at bounding box center [717, 447] width 23 height 15
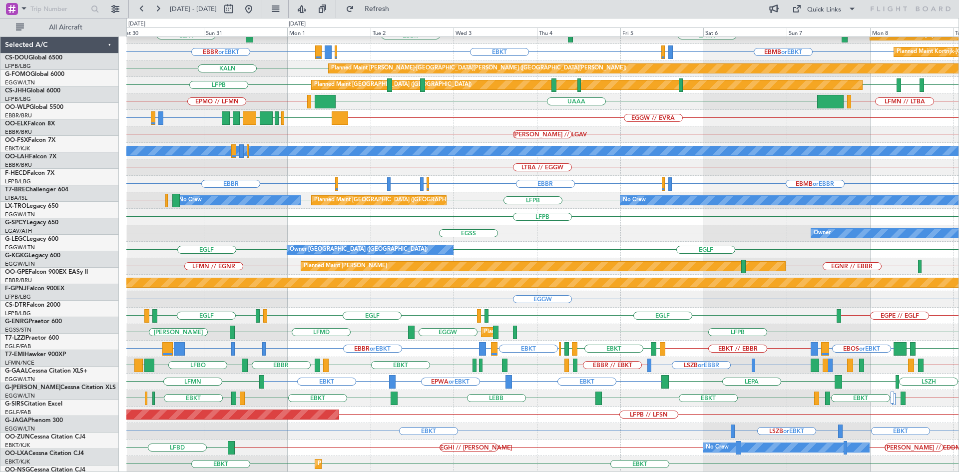
scroll to position [92, 0]
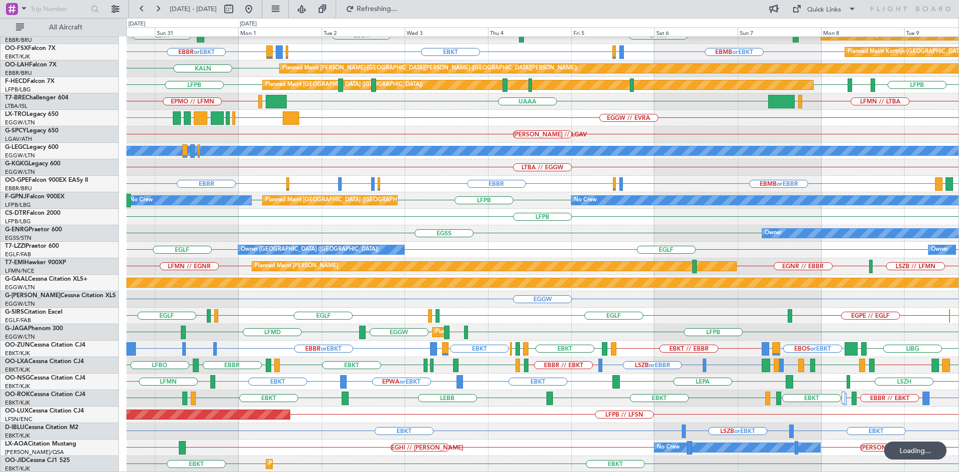
click at [599, 423] on div "EBKT LSZB or EBKT EBKT" at bounding box center [542, 431] width 832 height 16
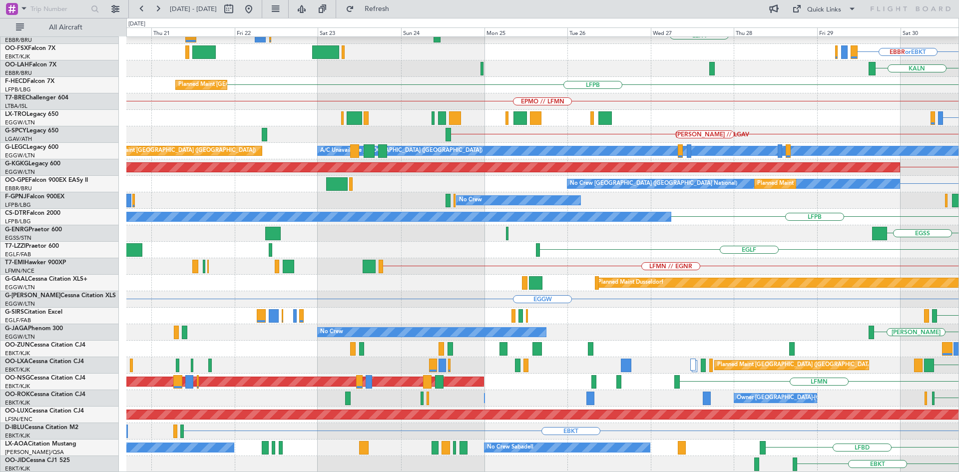
click at [959, 281] on html "30 Aug 2025 - 09 Sep 2025 Refresh Quick Links All Aircraft EDDB // EBBR Planned…" at bounding box center [479, 236] width 959 height 472
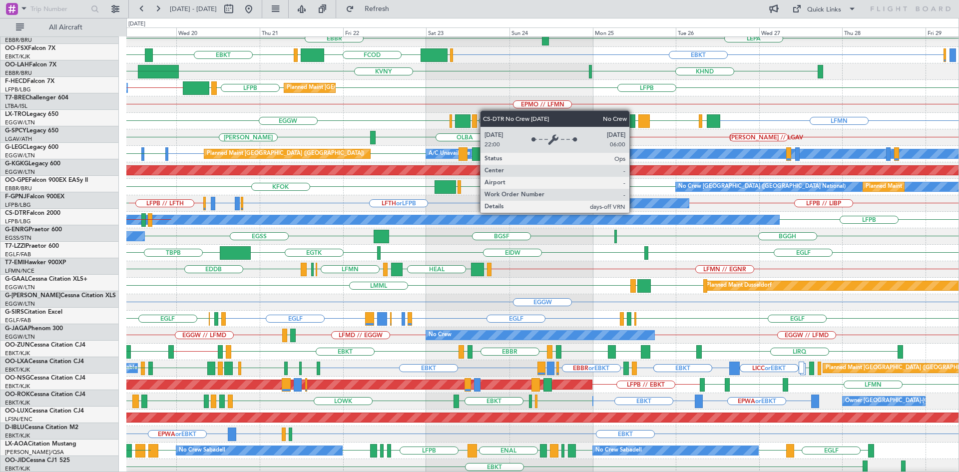
scroll to position [89, 0]
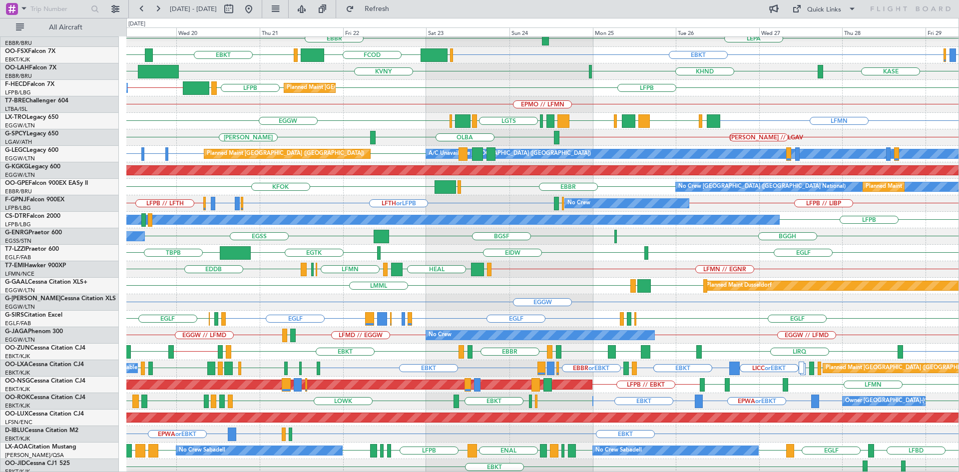
click at [238, 391] on div "Planned Maint Paris (Le Bourget) LFMN EBKT EKEB LFPB // EBKT" at bounding box center [542, 385] width 832 height 16
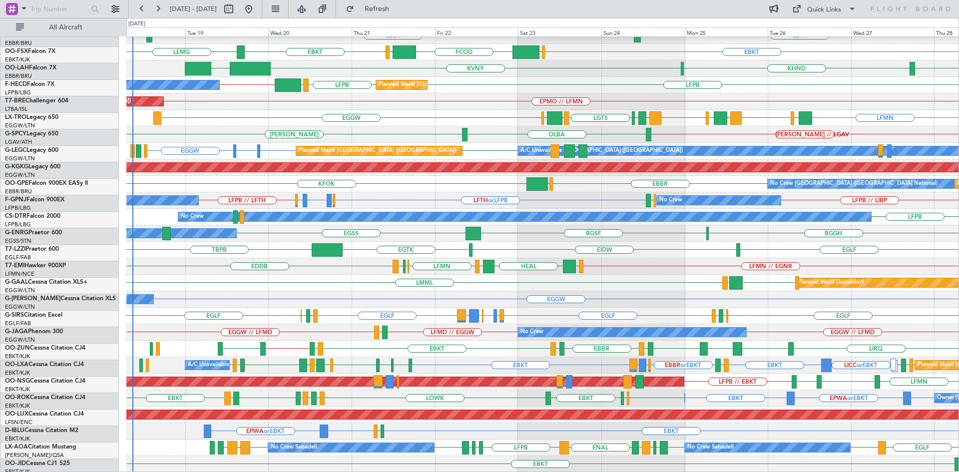
scroll to position [92, 0]
click at [337, 369] on div "Planned Maint Berlin (Brandenburg) EDDB // EBBR EDDB EBLG LDDU EBLG LEPA EBBR E…" at bounding box center [542, 209] width 832 height 528
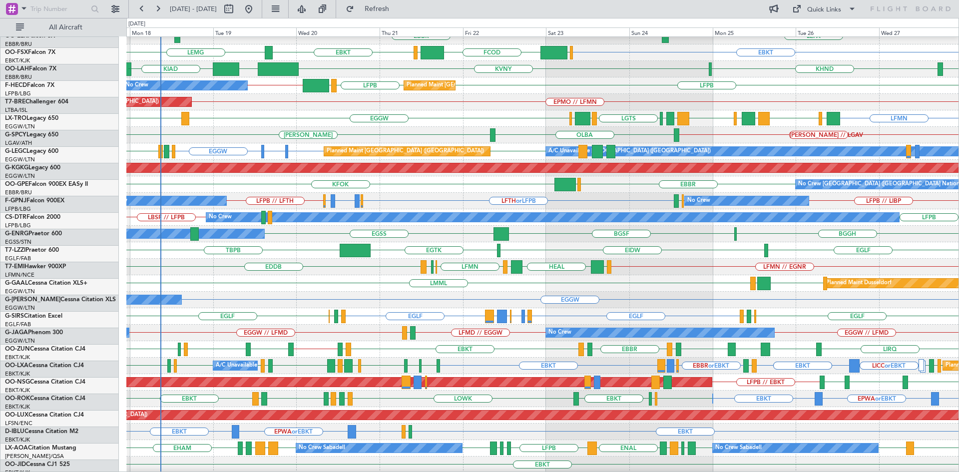
scroll to position [91, 0]
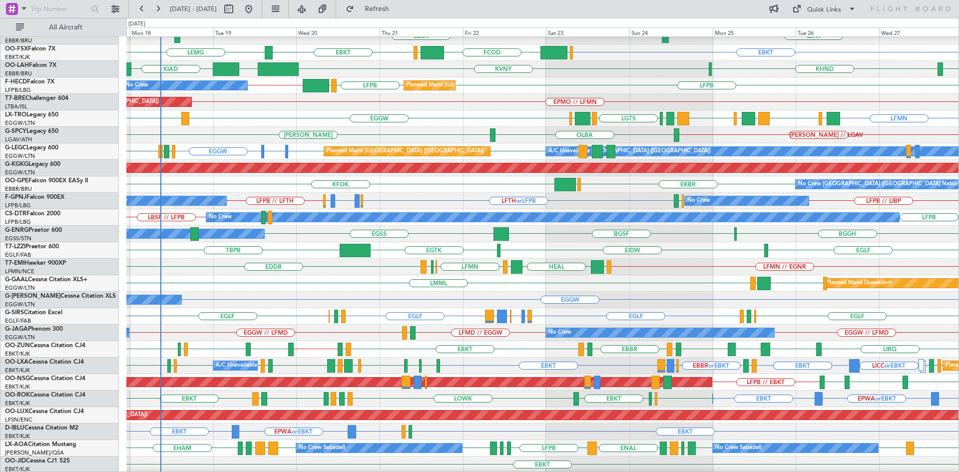
click at [326, 240] on div "Owner BGGH BGSF EGSS" at bounding box center [542, 234] width 832 height 16
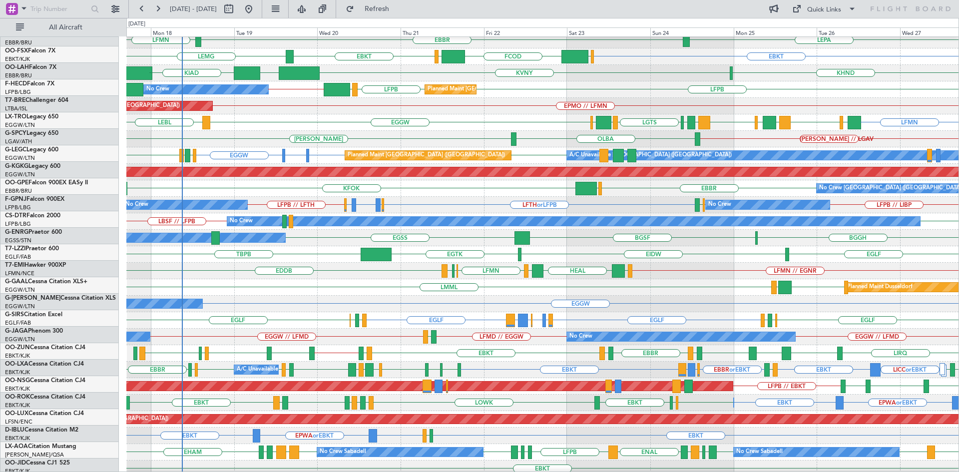
scroll to position [87, 0]
click at [410, 273] on div "LFMN // EGNR [PERSON_NAME] HEAL [PERSON_NAME] LFMN LFML LFKC EDDB" at bounding box center [542, 271] width 832 height 16
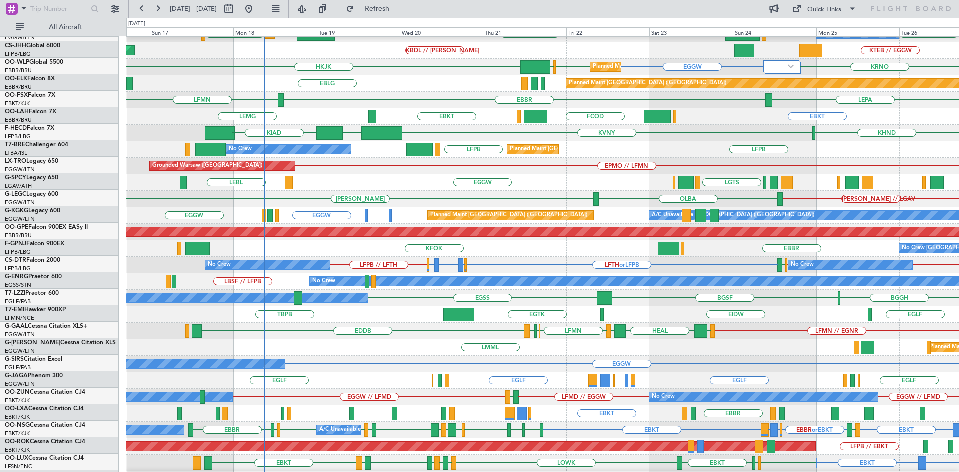
scroll to position [0, 0]
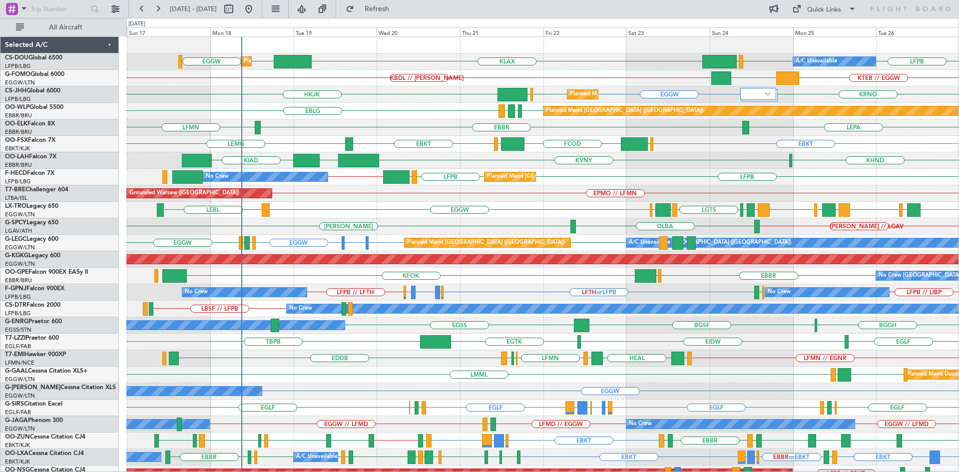
click at [375, 401] on div "LFPB LFPB EGGW KLAX EGGW EGGW Planned Maint Paris (Le Bourget) A/C Unavailable …" at bounding box center [542, 301] width 832 height 528
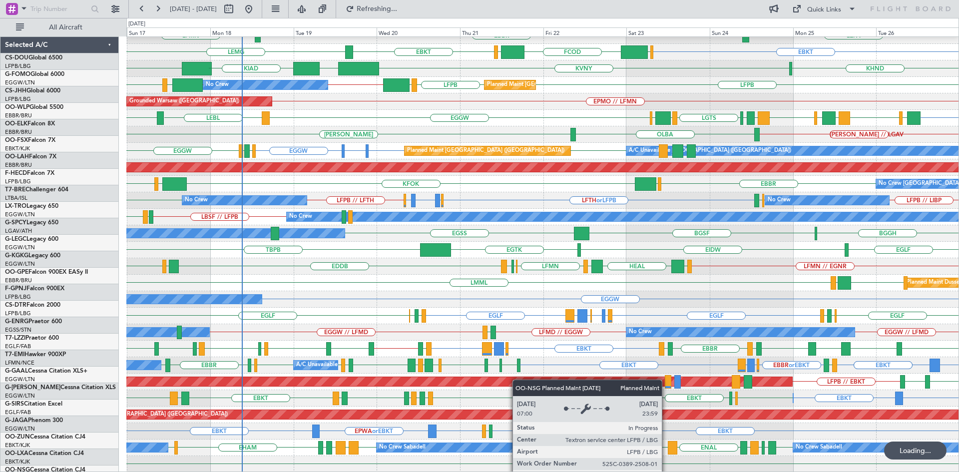
scroll to position [92, 0]
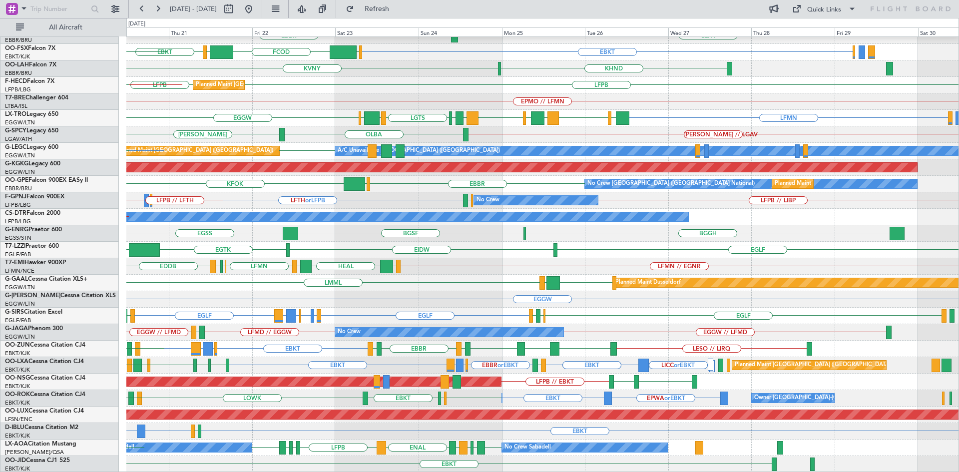
click at [531, 251] on div "EDDB EBLG LDDU EBLG Planned Maint Berlin (Brandenburg) LEPA EBBR LFMN EBKT EGGW…" at bounding box center [542, 209] width 832 height 528
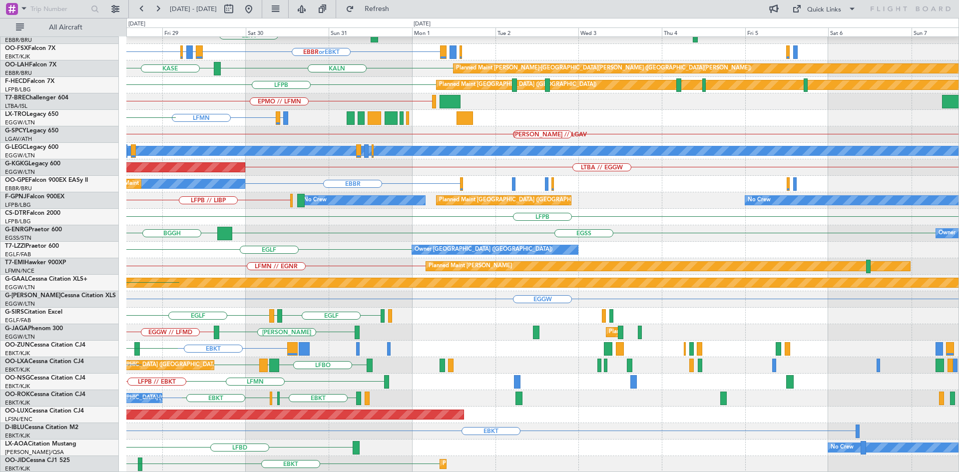
click at [21, 299] on div "EDDB // EBBR Planned Maint Berlin (Brandenburg) LEPA Planned Maint Kortrijk-Wev…" at bounding box center [479, 245] width 959 height 454
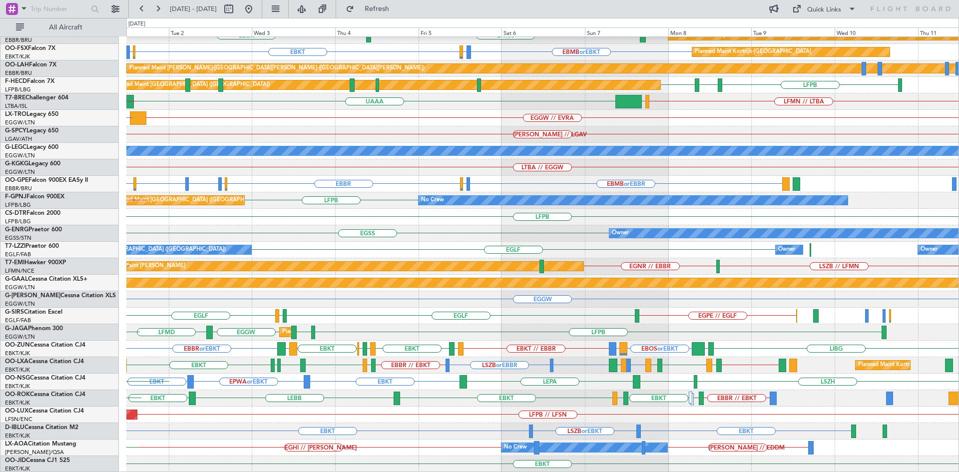
click at [660, 420] on div "EDDB // EBBR EBBR EBBR // EBKT LFMN Planned Maint Kortrijk-Wevelgem LEPA EBKT E…" at bounding box center [542, 209] width 832 height 528
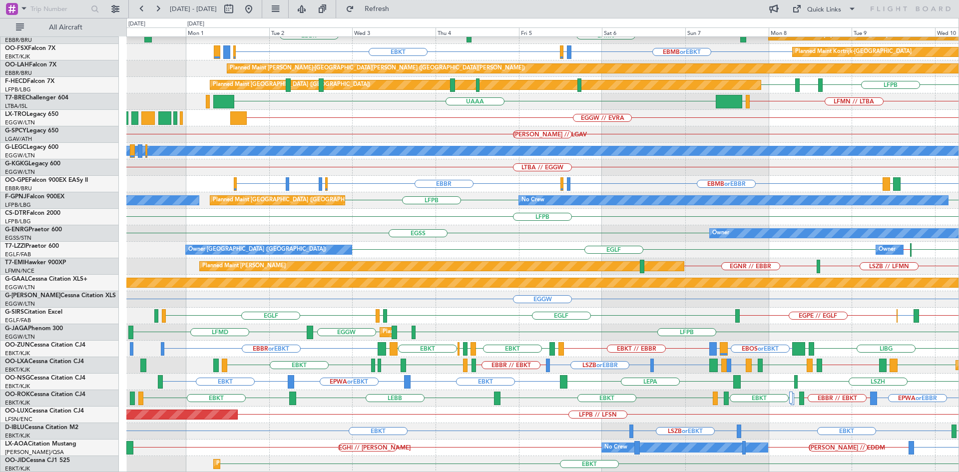
click at [779, 397] on div "EDDB // EBBR EBBR EBBR // EBKT LFMN Planned Maint Kortrijk-Wevelgem EBKT EBMB o…" at bounding box center [542, 209] width 832 height 528
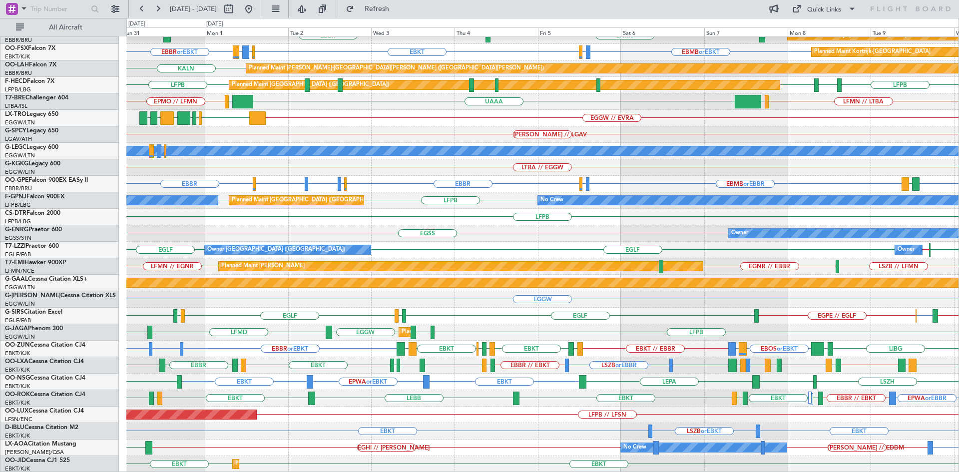
click at [610, 409] on div "Planned Maint Paris (Le Bourget) LFPB // LFSN" at bounding box center [542, 415] width 832 height 16
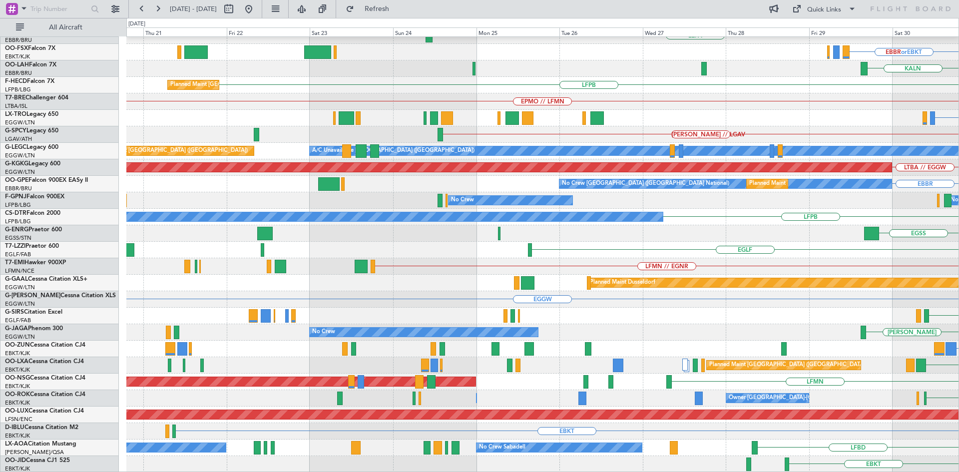
click at [959, 280] on html "31 Aug 2025 - 10 Sep 2025 Refresh Quick Links All Aircraft EDDB // EBBR Planned…" at bounding box center [479, 236] width 959 height 472
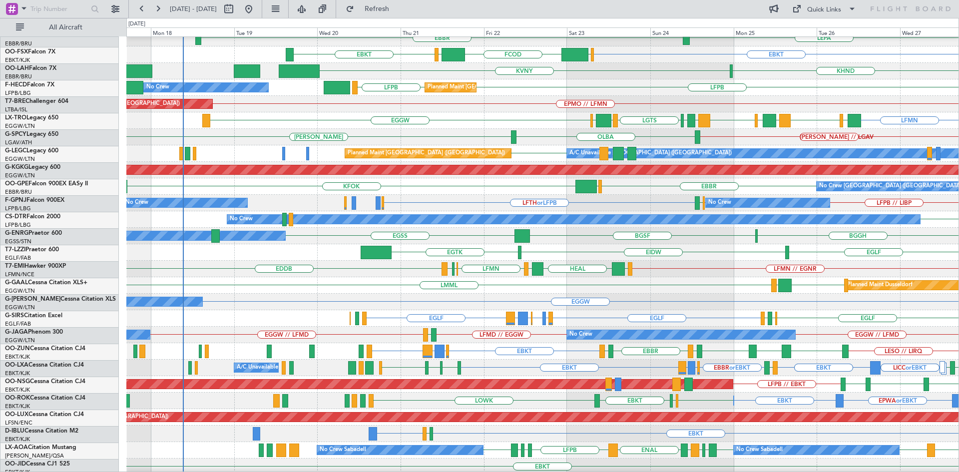
scroll to position [89, 0]
click at [388, 282] on div "LMML LGKL EGGW Planned Maint Dusseldorf" at bounding box center [542, 285] width 832 height 16
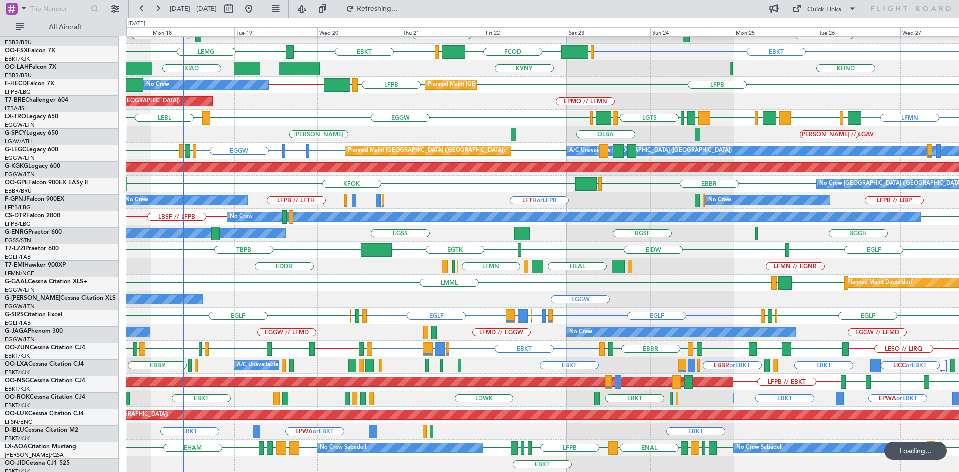
scroll to position [92, 0]
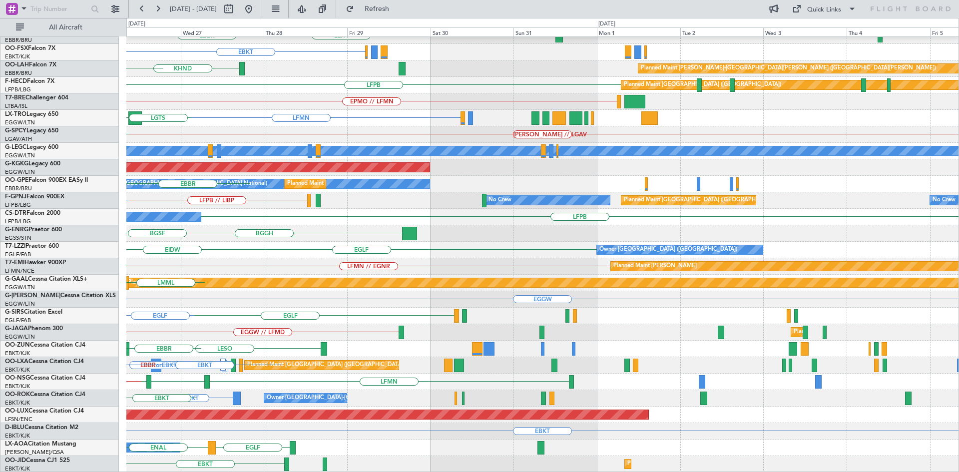
click at [33, 192] on div "Planned Maint Berlin (Brandenburg) LEPA EBBR EBKT KHND Planned Maint Alton-st L…" at bounding box center [479, 245] width 959 height 454
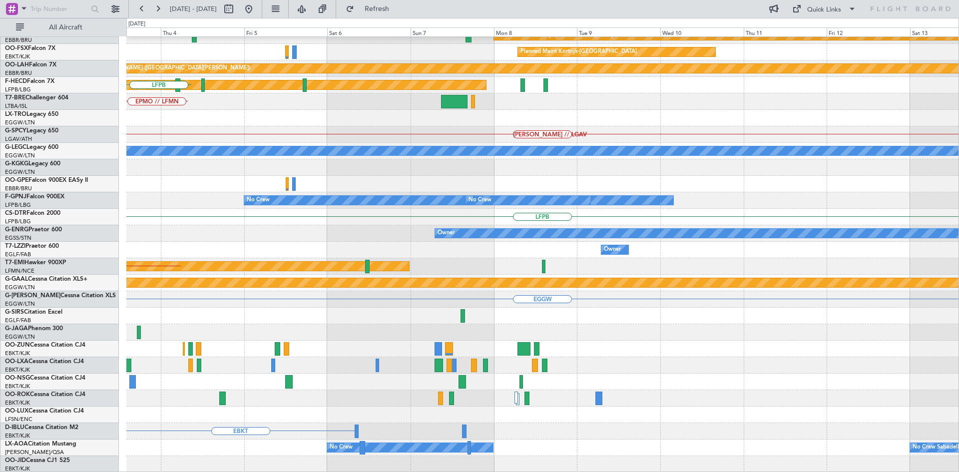
click at [0, 129] on div "Planned Maint Kortrijk-Wevelgem Planned Maint Kortrijk-Wevelgem Planned Maint A…" at bounding box center [479, 245] width 959 height 454
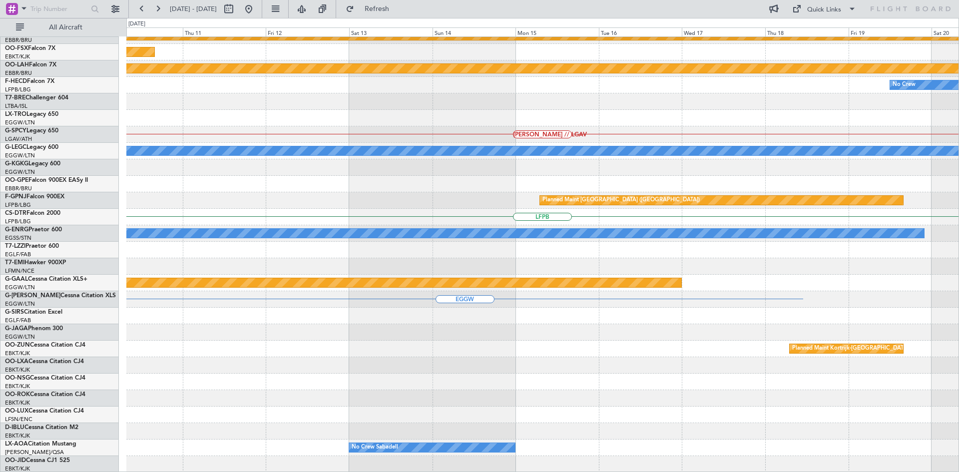
click at [0, 167] on div "Planned Maint Kortrijk-Wevelgem Planned Maint Kortrijk-Wevelgem Planned Maint A…" at bounding box center [479, 245] width 959 height 454
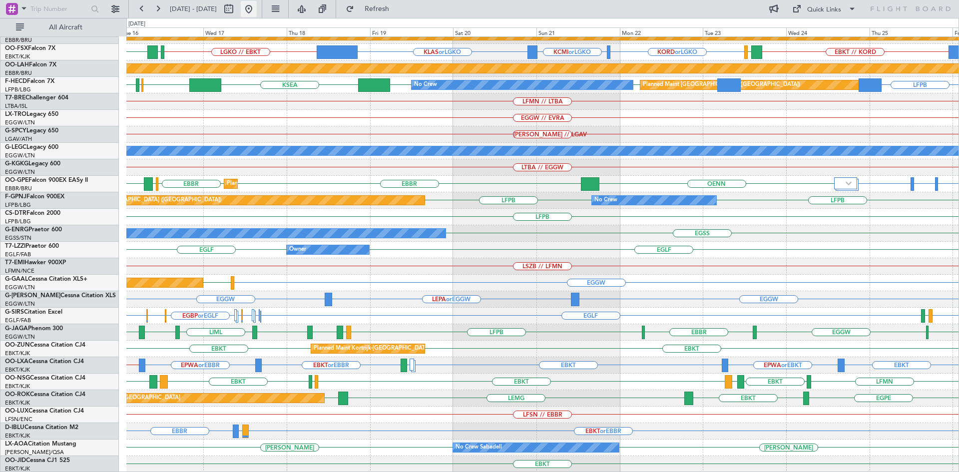
click at [257, 12] on button at bounding box center [249, 9] width 16 height 16
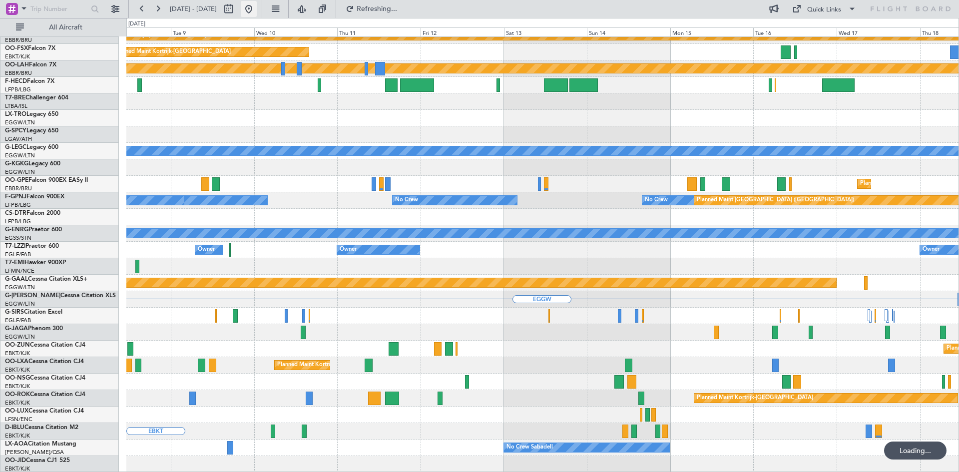
click at [257, 12] on button at bounding box center [249, 9] width 16 height 16
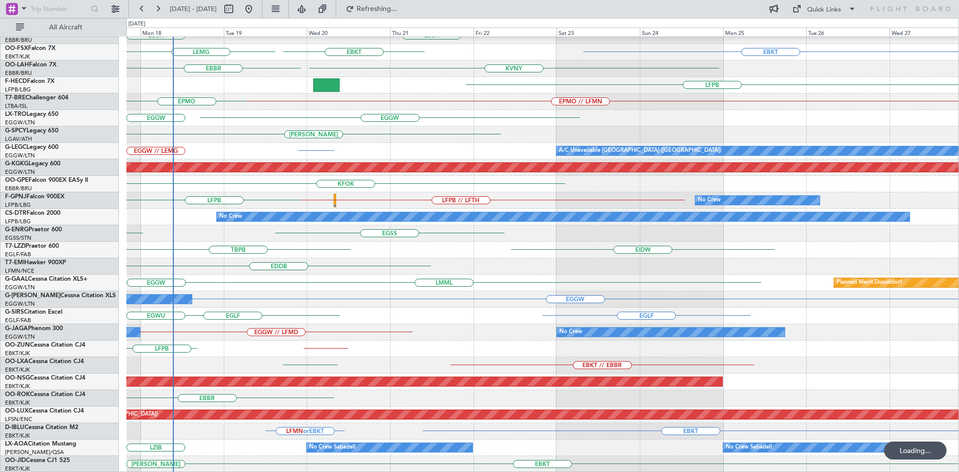
click at [0, 208] on div "Planned Maint Berlin (Brandenburg) EBLG LFLS EBBR EBBR EBKT EBKT LEMG KVNY EBBR…" at bounding box center [479, 245] width 959 height 454
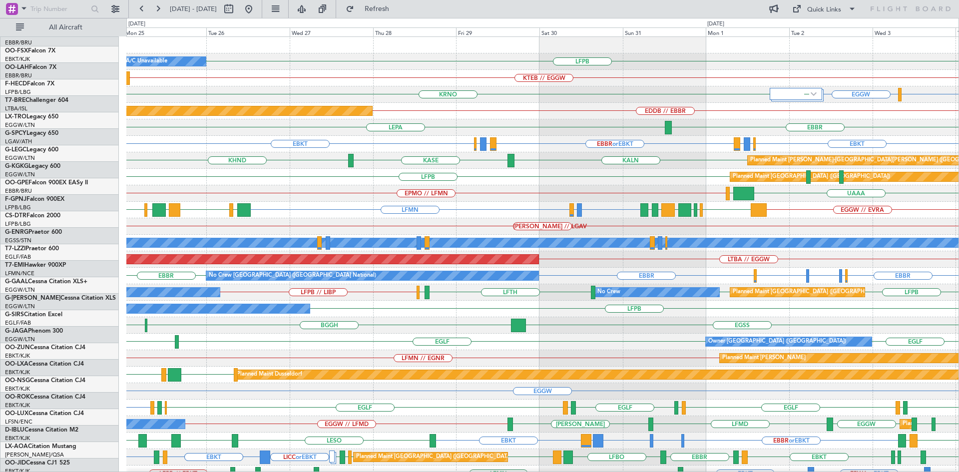
scroll to position [0, 0]
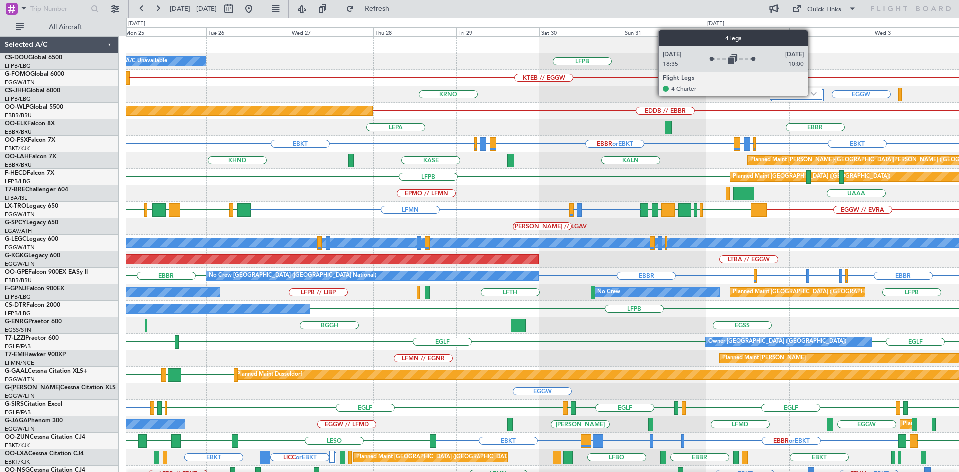
click at [812, 95] on img at bounding box center [814, 94] width 6 height 4
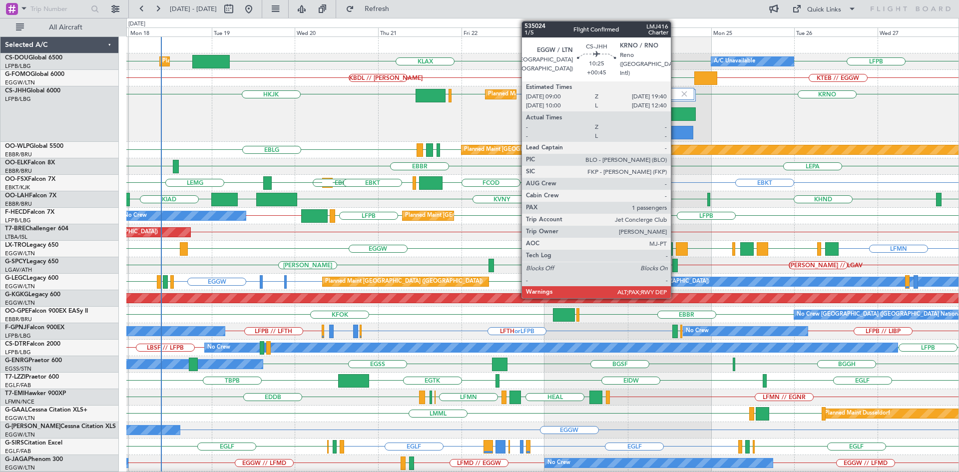
click at [675, 115] on div at bounding box center [677, 113] width 37 height 13
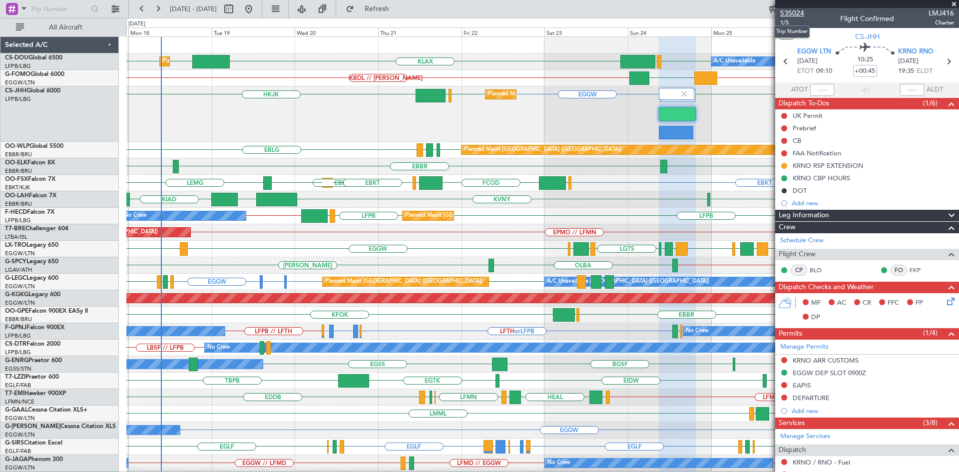
click at [796, 12] on span "535024" at bounding box center [792, 13] width 24 height 10
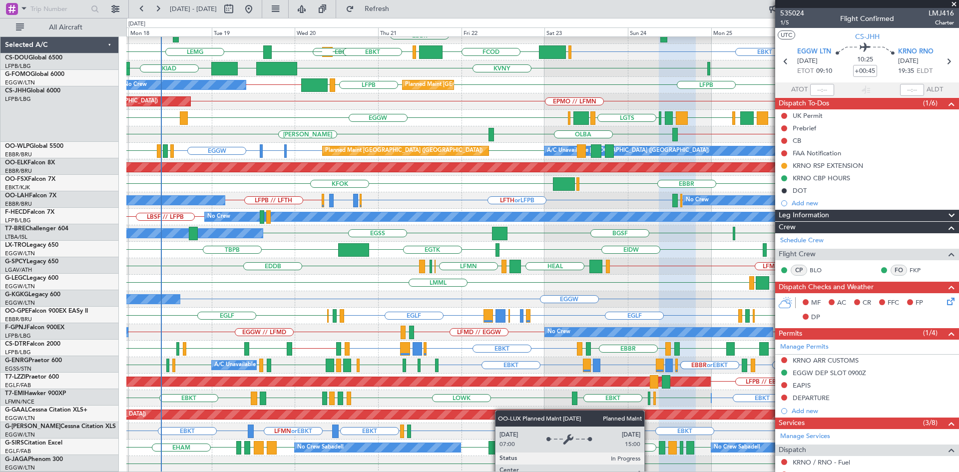
scroll to position [131, 0]
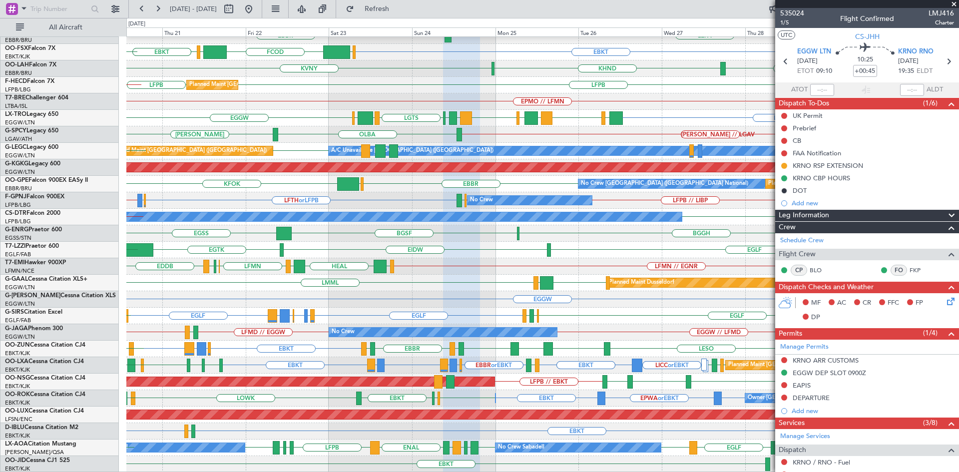
click at [433, 281] on div "EBLG EDDB EBLG LDDU Planned Maint Berlin (Brandenburg) LEPA EBBR LFMN EBKT EBKT…" at bounding box center [542, 189] width 832 height 566
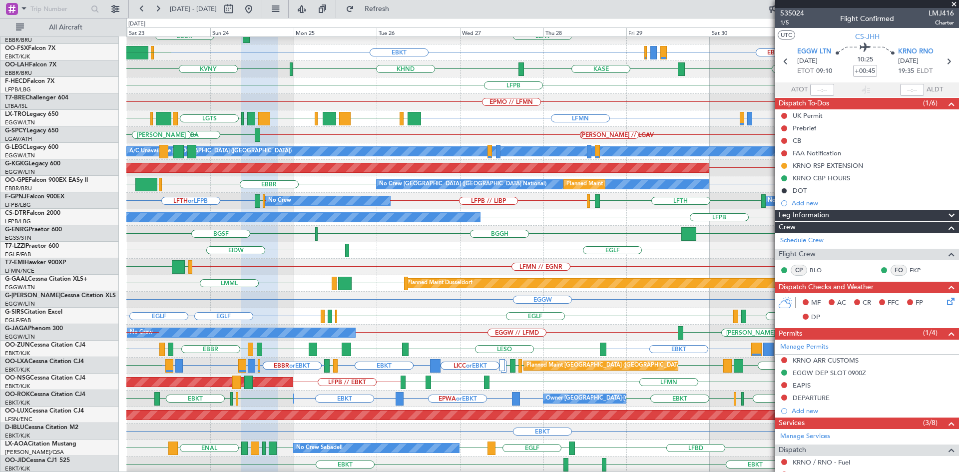
scroll to position [130, 0]
click at [321, 237] on div "EGSS BGGH BGSF EGSS" at bounding box center [542, 234] width 832 height 16
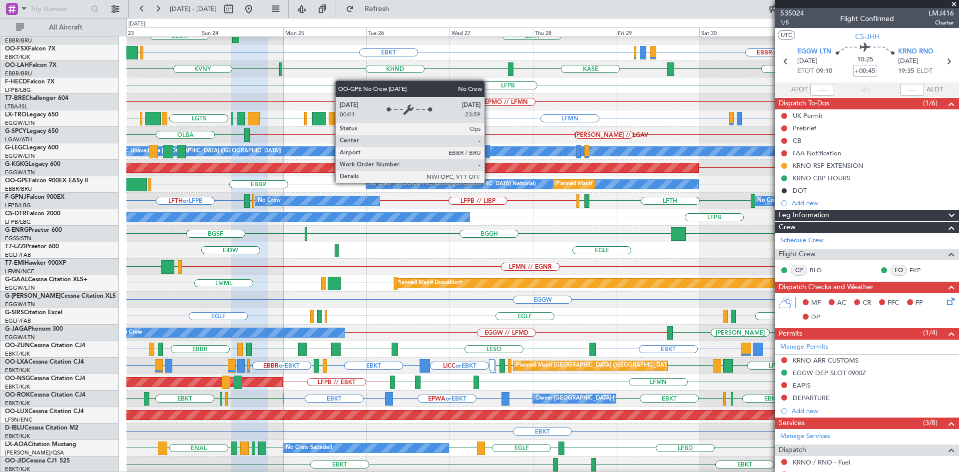
click at [489, 182] on div "No Crew [GEOGRAPHIC_DATA] ([GEOGRAPHIC_DATA] National)" at bounding box center [532, 184] width 332 height 9
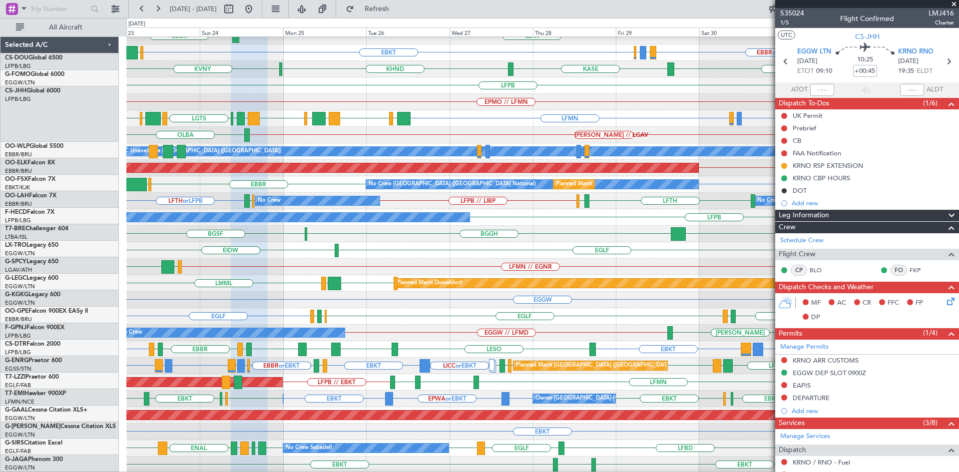
scroll to position [130, 0]
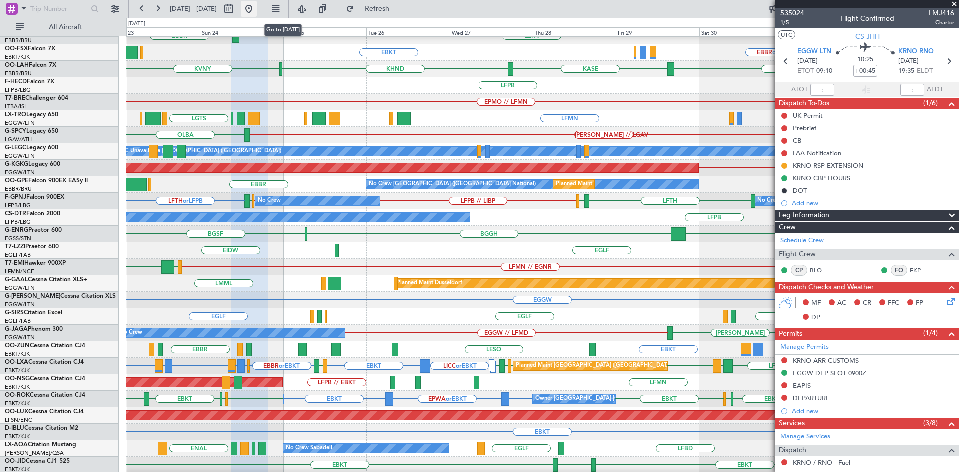
click at [257, 10] on button at bounding box center [249, 9] width 16 height 16
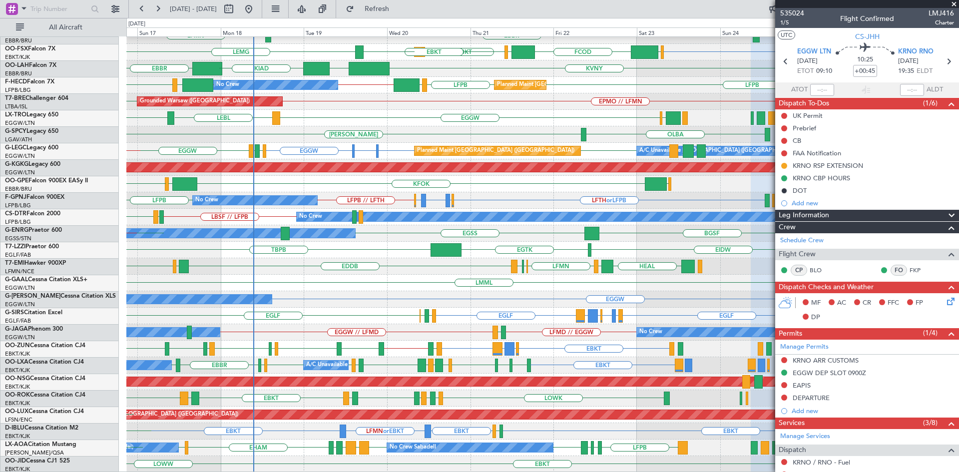
scroll to position [131, 0]
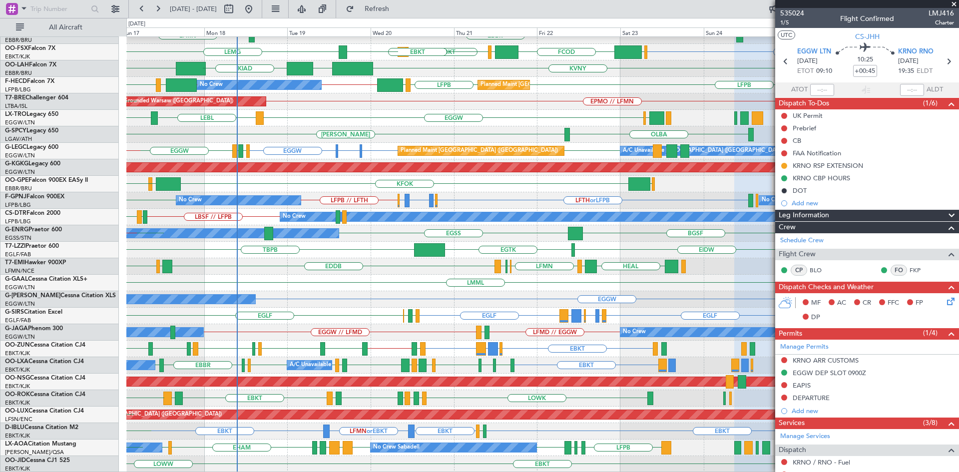
click at [256, 217] on div "Planned Maint Berlin (Brandenburg) LDDU EBLG EDDB EBLG EBLG LDSP LFLS EBBR LFMN…" at bounding box center [542, 189] width 832 height 566
drag, startPoint x: 954, startPoint y: 4, endPoint x: 923, endPoint y: 8, distance: 31.8
click at [954, 4] on span at bounding box center [954, 4] width 10 height 9
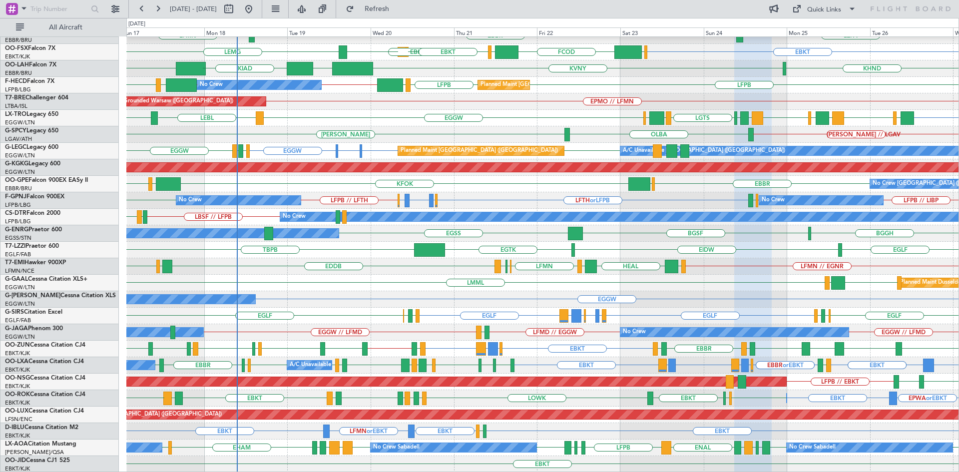
type input "0"
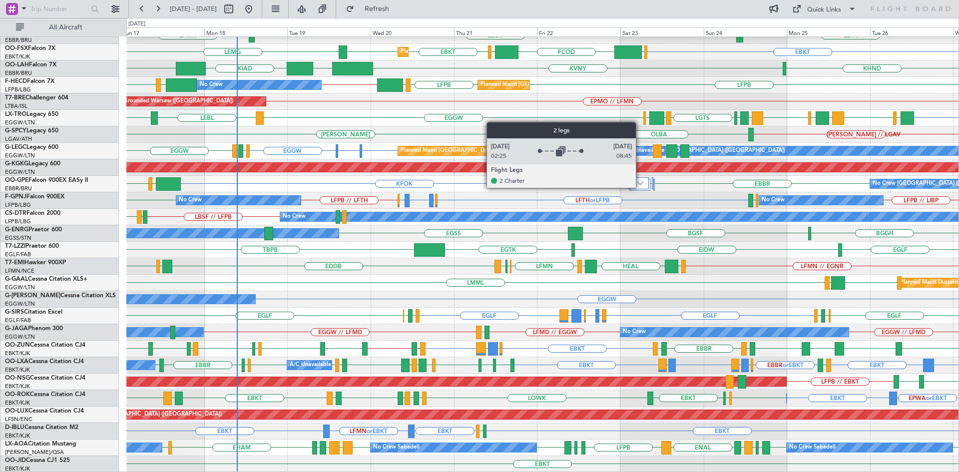
click at [640, 187] on div at bounding box center [638, 183] width 20 height 12
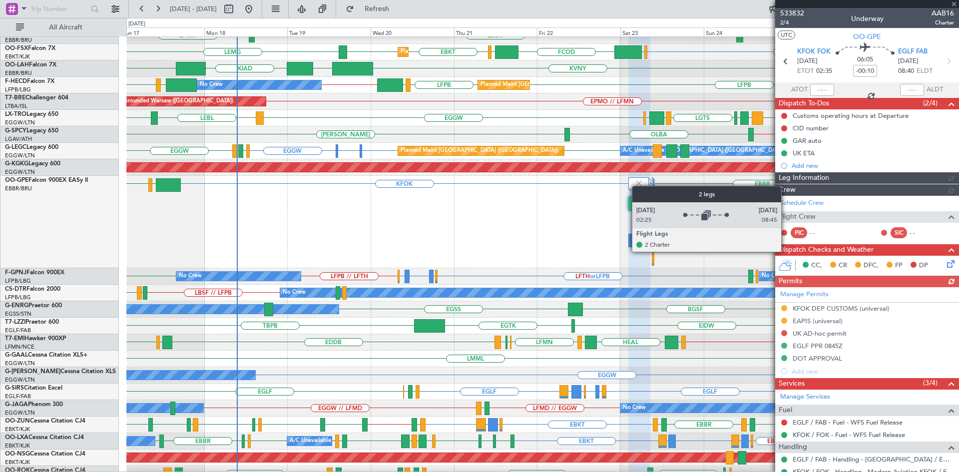
click at [637, 186] on img at bounding box center [638, 183] width 9 height 9
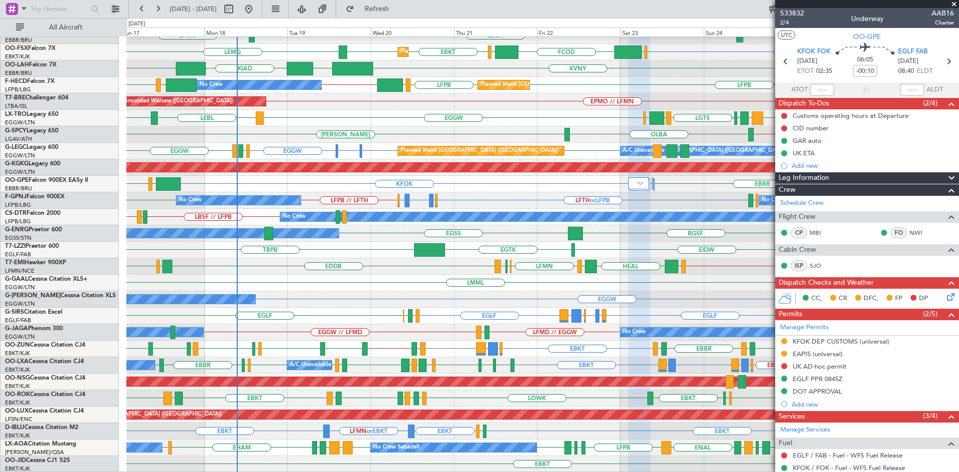
click at [954, 4] on span at bounding box center [954, 4] width 10 height 9
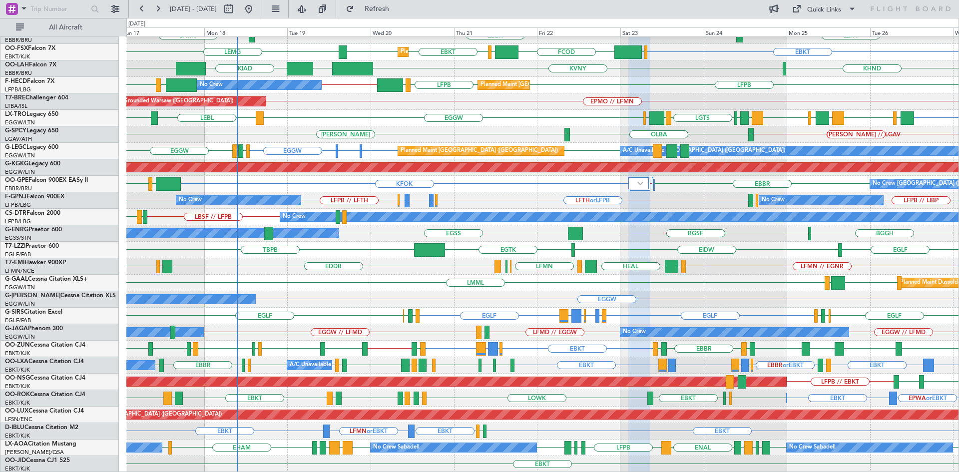
type input "0"
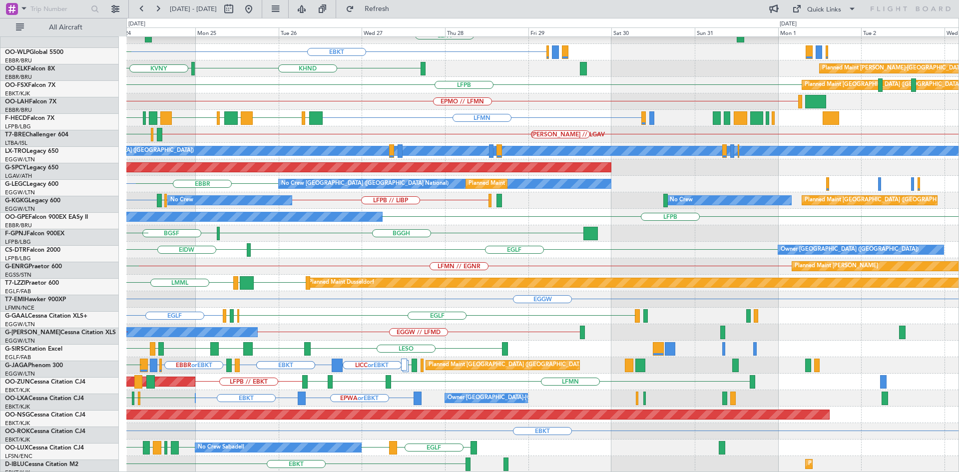
scroll to position [168, 0]
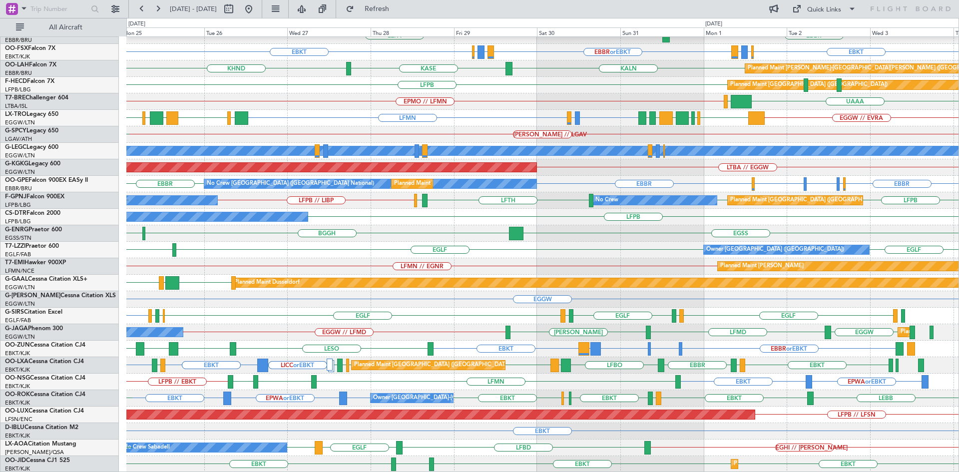
click at [427, 373] on div "Planned Maint Berlin (Brandenburg) EDDB // EBBR EBBR LEPA EBBR EBKT EBBR or EBK…" at bounding box center [542, 170] width 832 height 603
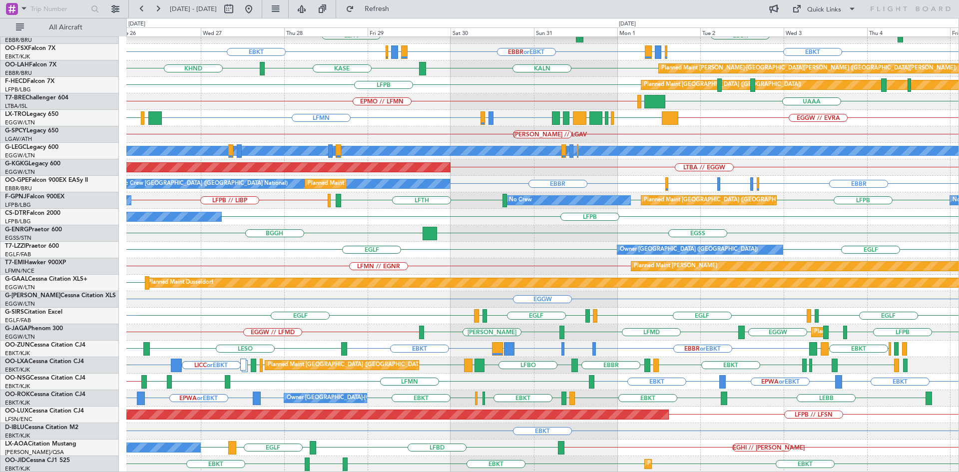
click at [381, 396] on div "Planned Maint Berlin (Brandenburg) EDDB // EBBR EBBR LEPA EBKT EBBR or EBKT LIR…" at bounding box center [542, 170] width 832 height 603
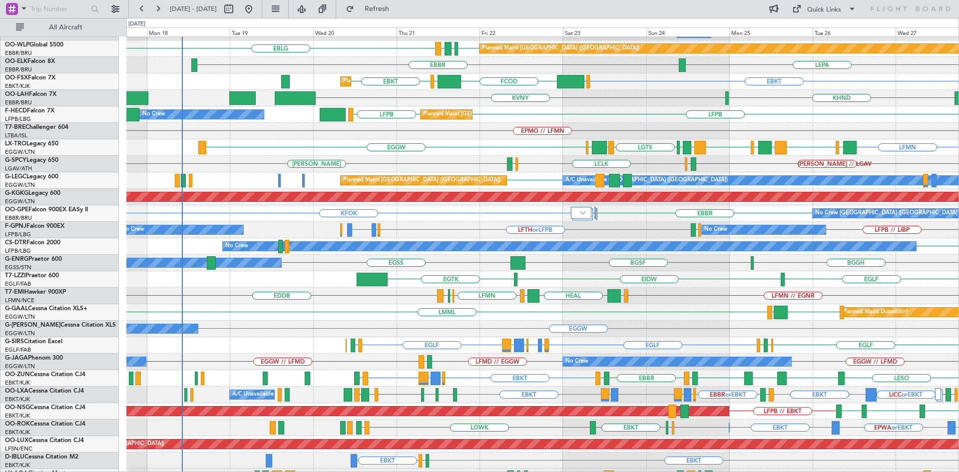
scroll to position [102, 0]
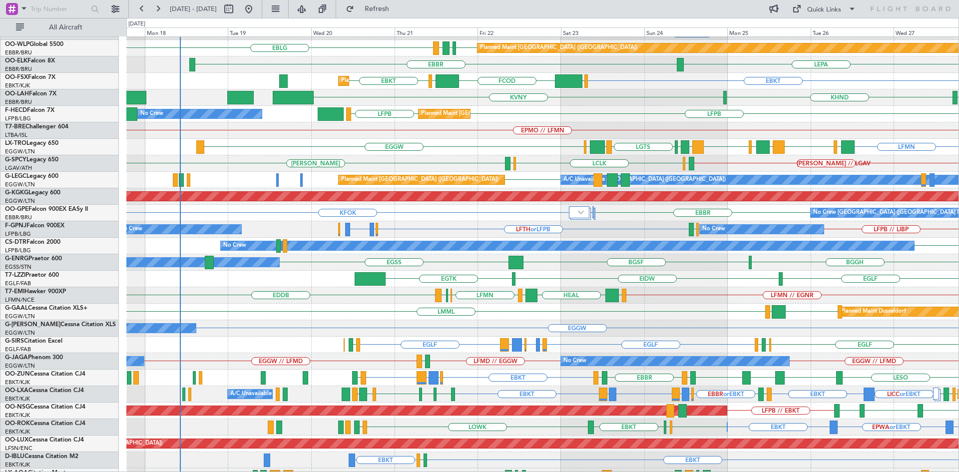
click at [452, 134] on div "EPMO // LFMN" at bounding box center [542, 130] width 832 height 16
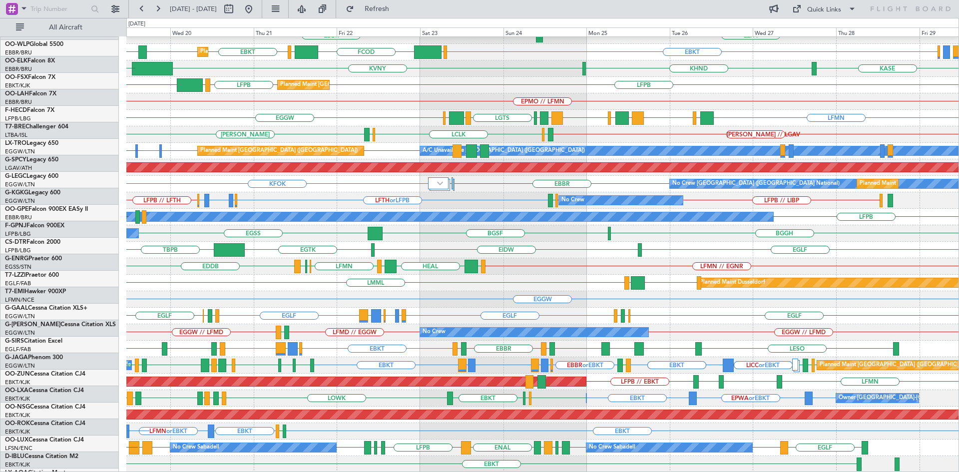
scroll to position [131, 0]
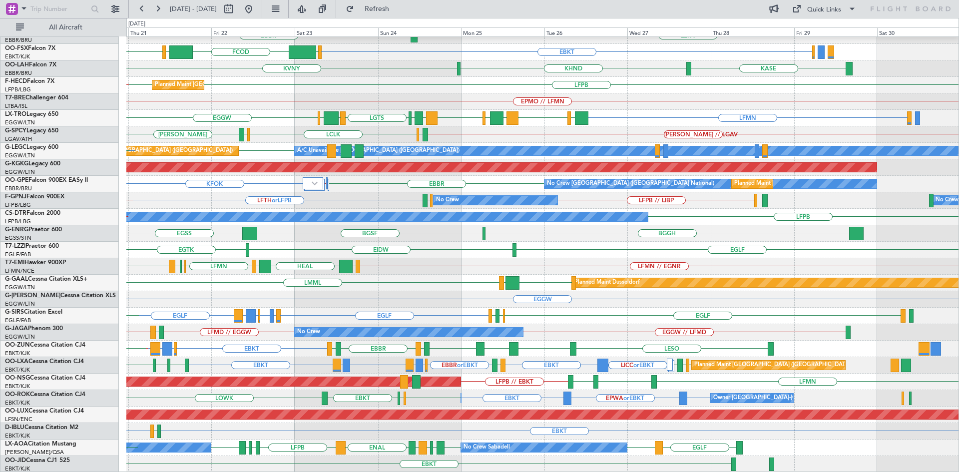
click at [468, 272] on div "EDDB EBLG LDDU EBLG Planned Maint Berlin (Brandenburg) LEPA EBBR LFMN EBKT EGGW…" at bounding box center [542, 189] width 832 height 566
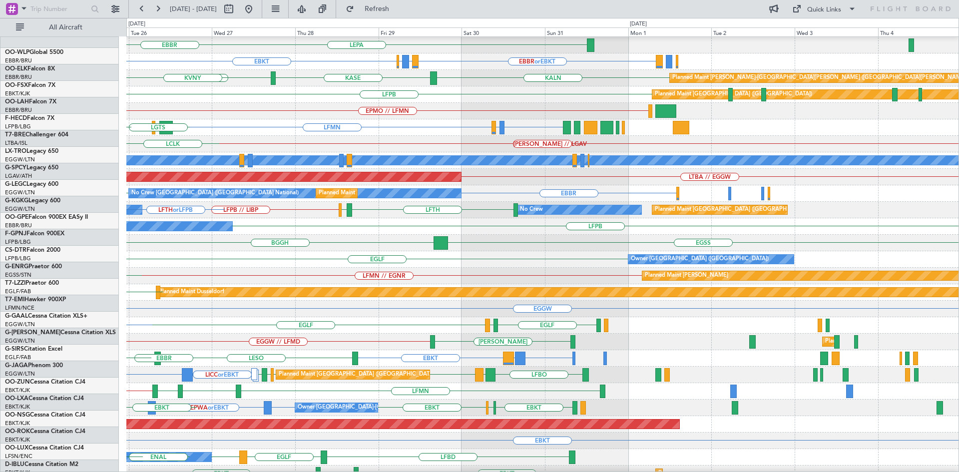
scroll to position [168, 0]
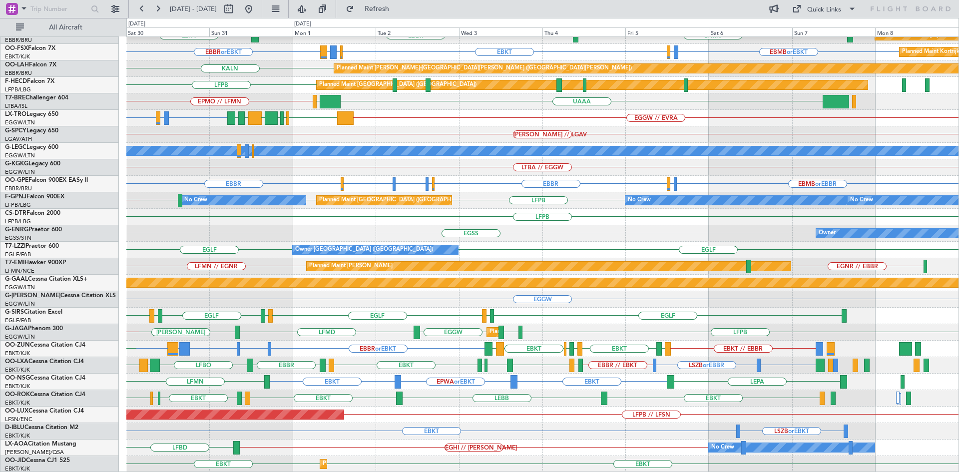
click at [264, 390] on div "EDDB // EBBR Planned Maint Berlin (Brandenburg) LFMN EBBR LEPA Planned Maint Ko…" at bounding box center [542, 170] width 832 height 603
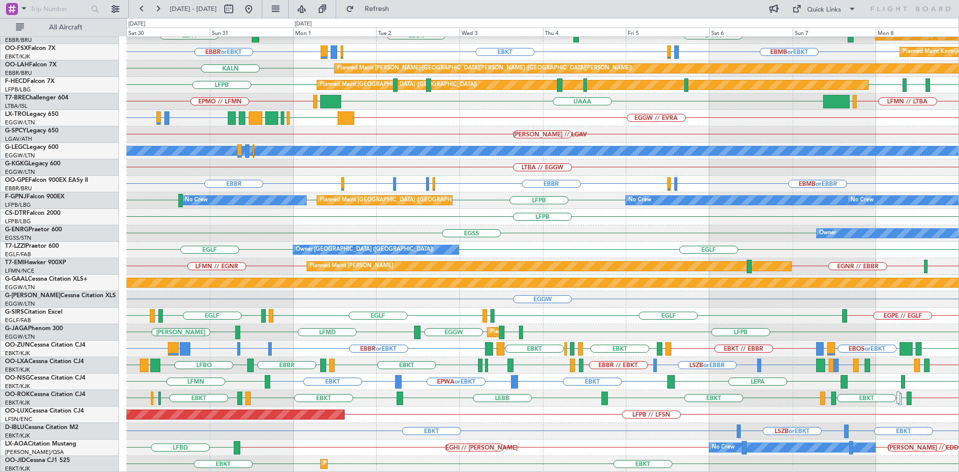
drag, startPoint x: 281, startPoint y: 9, endPoint x: 521, endPoint y: 207, distance: 310.5
click at [257, 9] on button at bounding box center [249, 9] width 16 height 16
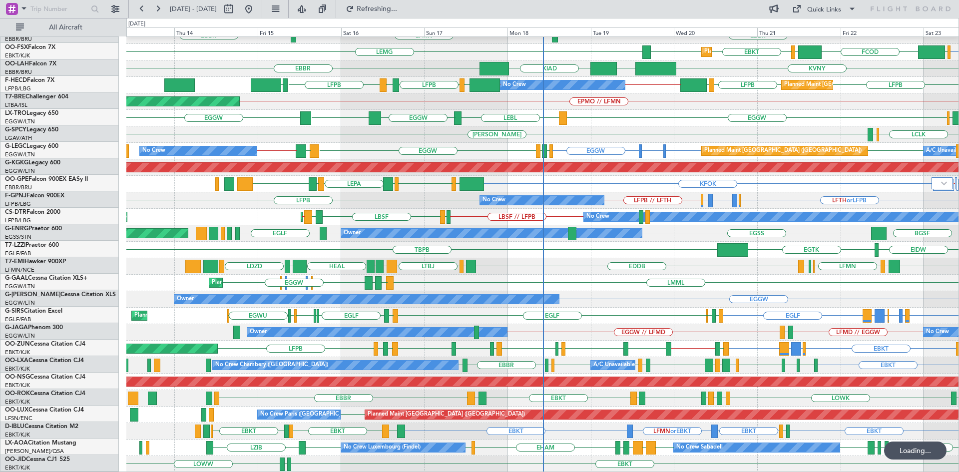
scroll to position [131, 0]
